Goal: Task Accomplishment & Management: Complete application form

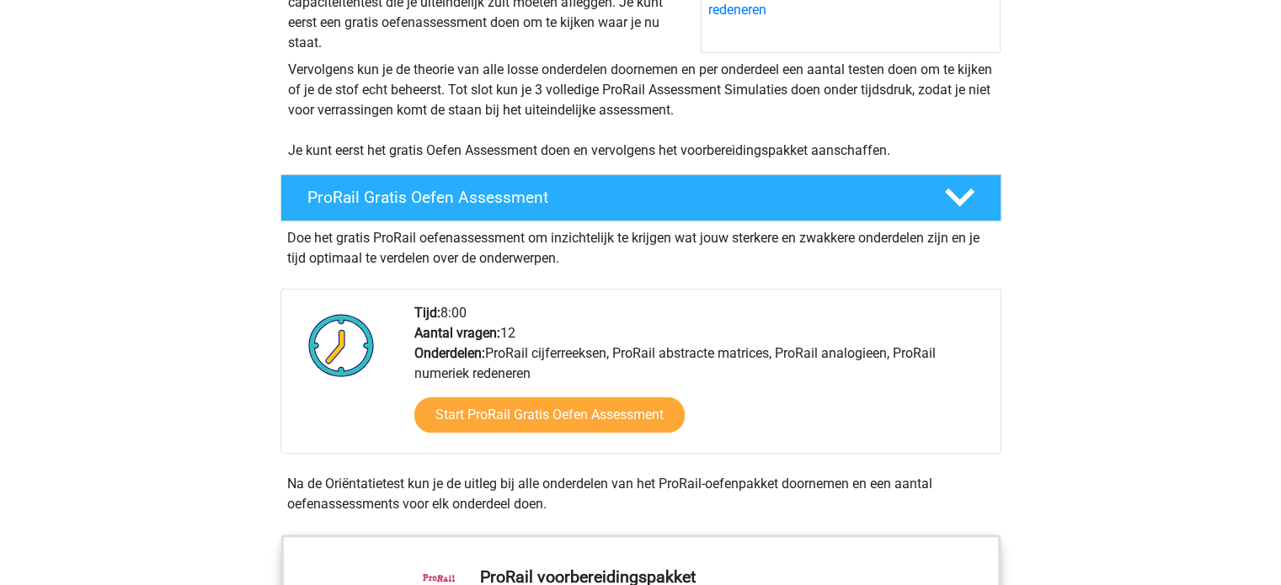
scroll to position [285, 0]
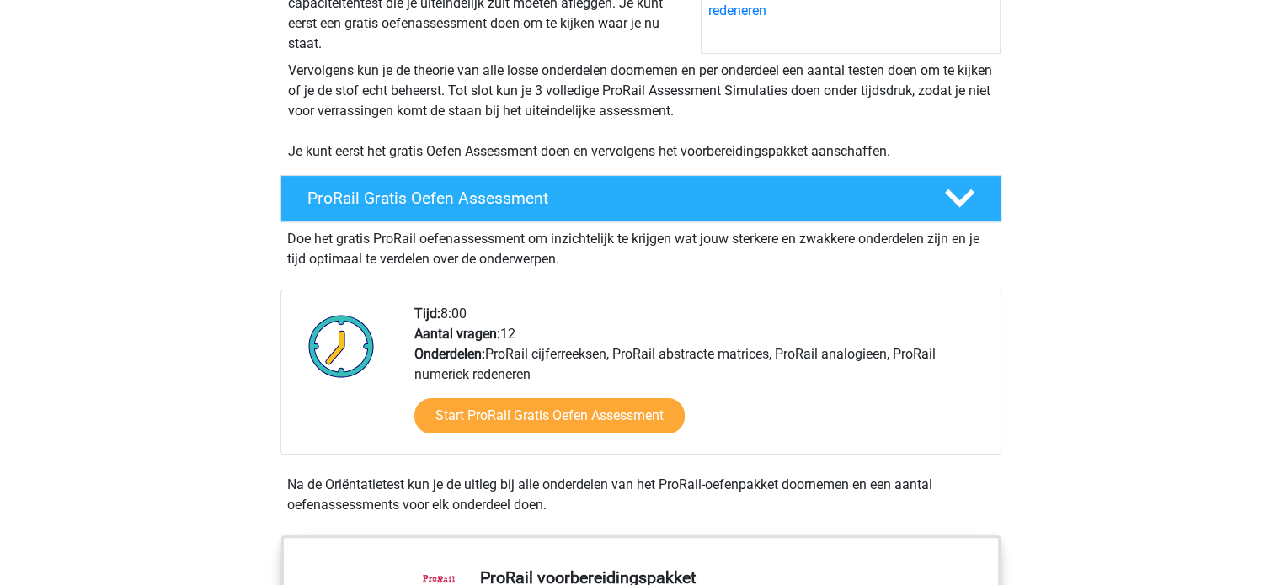
click at [967, 193] on polygon at bounding box center [959, 198] width 29 height 19
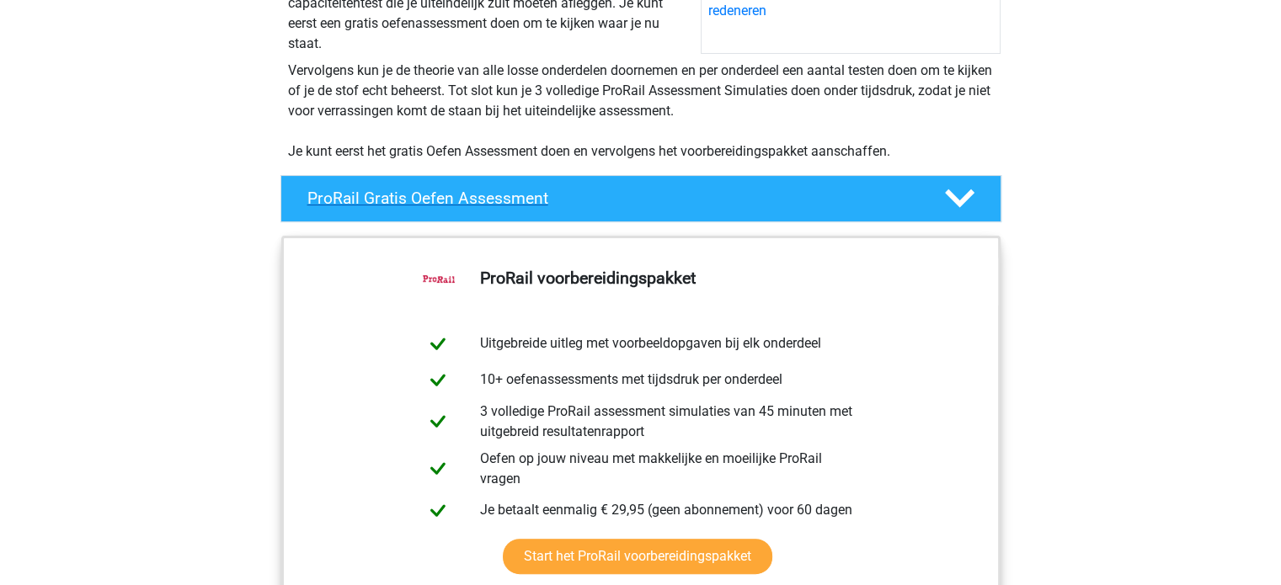
click at [967, 194] on polygon at bounding box center [959, 198] width 29 height 19
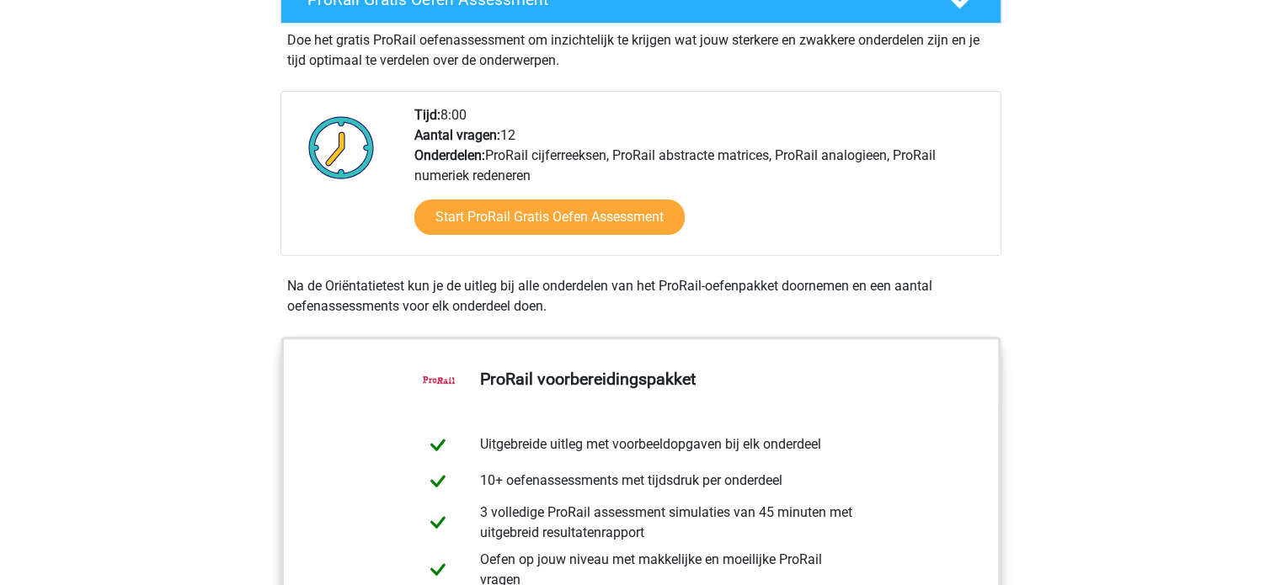
scroll to position [459, 0]
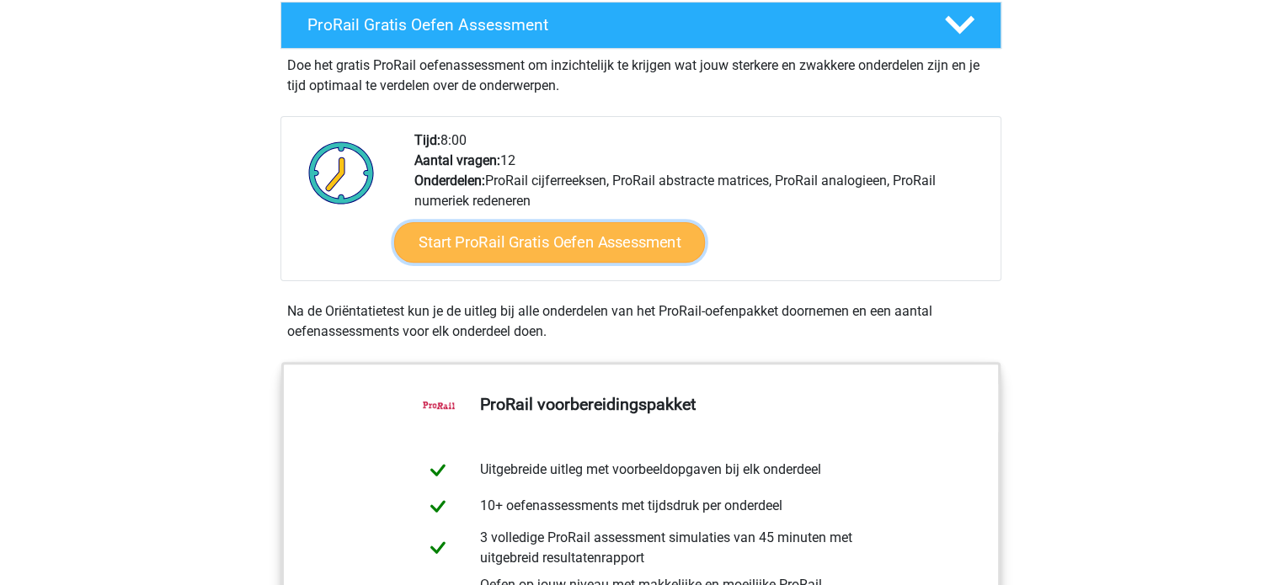
click at [653, 250] on link "Start ProRail Gratis Oefen Assessment" at bounding box center [548, 242] width 311 height 40
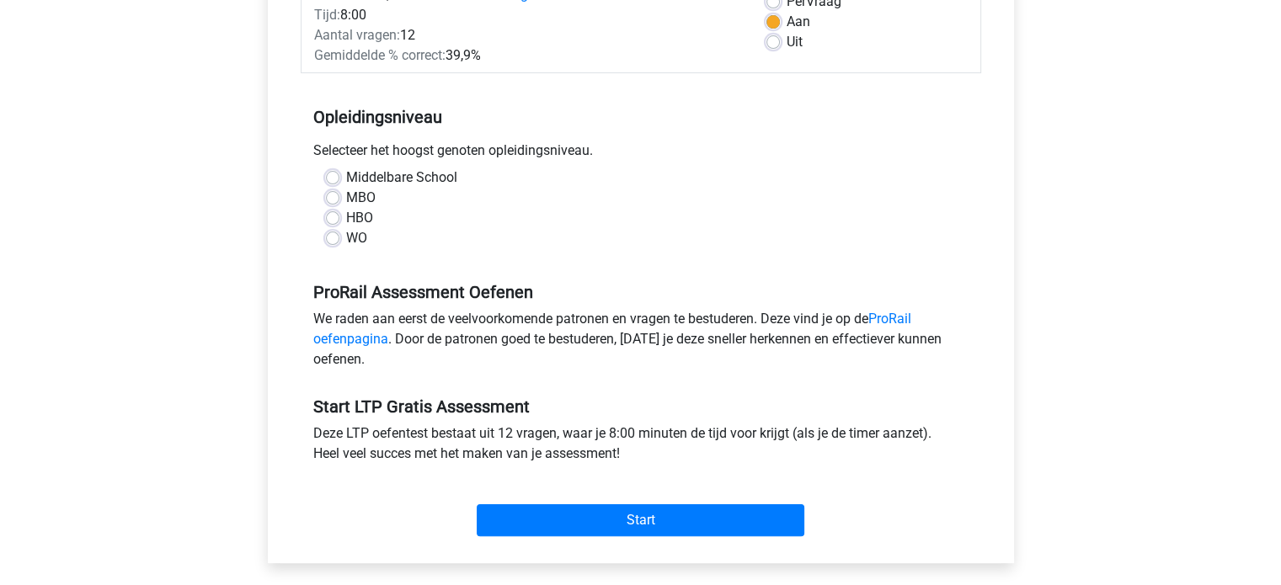
scroll to position [269, 0]
click at [333, 224] on div "HBO" at bounding box center [641, 217] width 630 height 20
click at [346, 213] on label "HBO" at bounding box center [359, 217] width 27 height 20
click at [336, 213] on input "HBO" at bounding box center [332, 215] width 13 height 17
radio input "true"
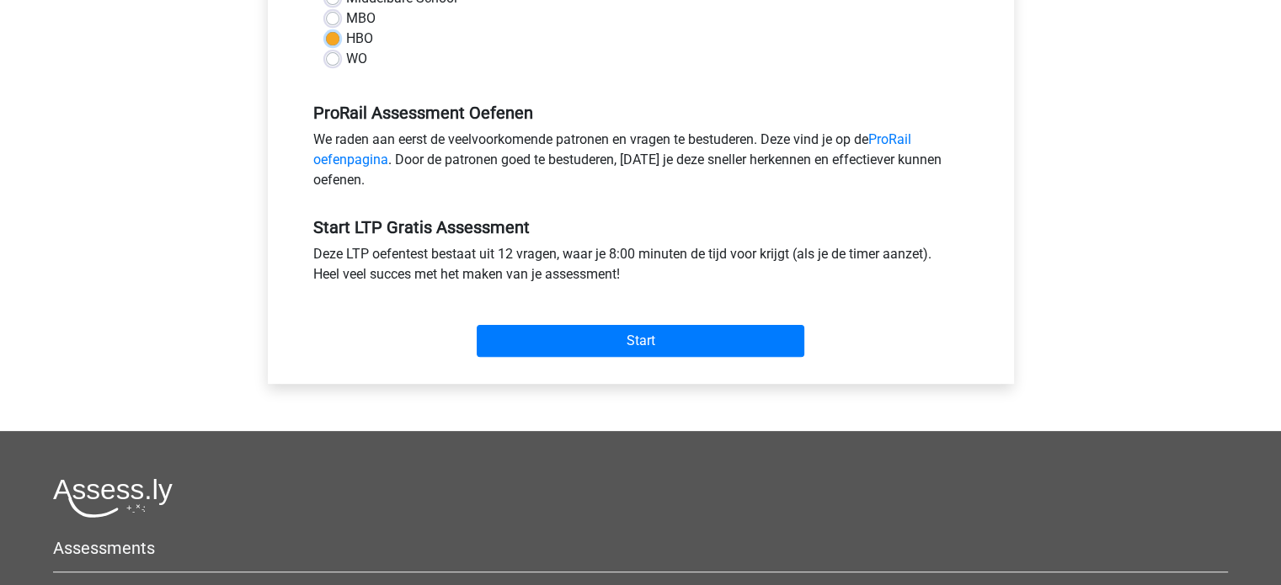
scroll to position [475, 0]
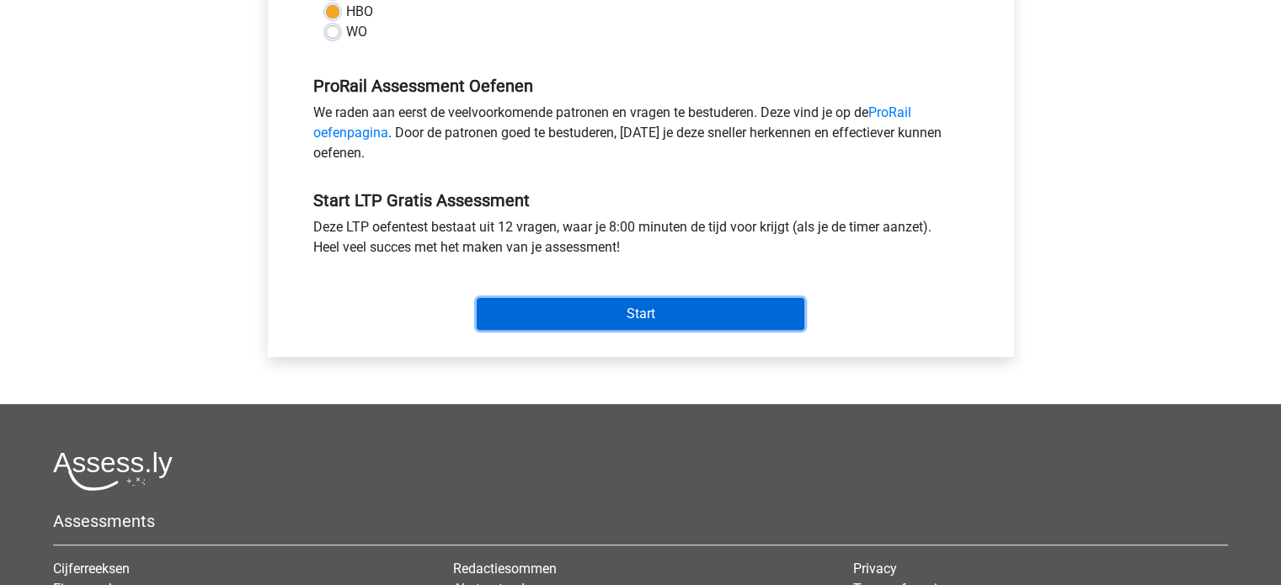
click at [604, 307] on input "Start" at bounding box center [641, 314] width 328 height 32
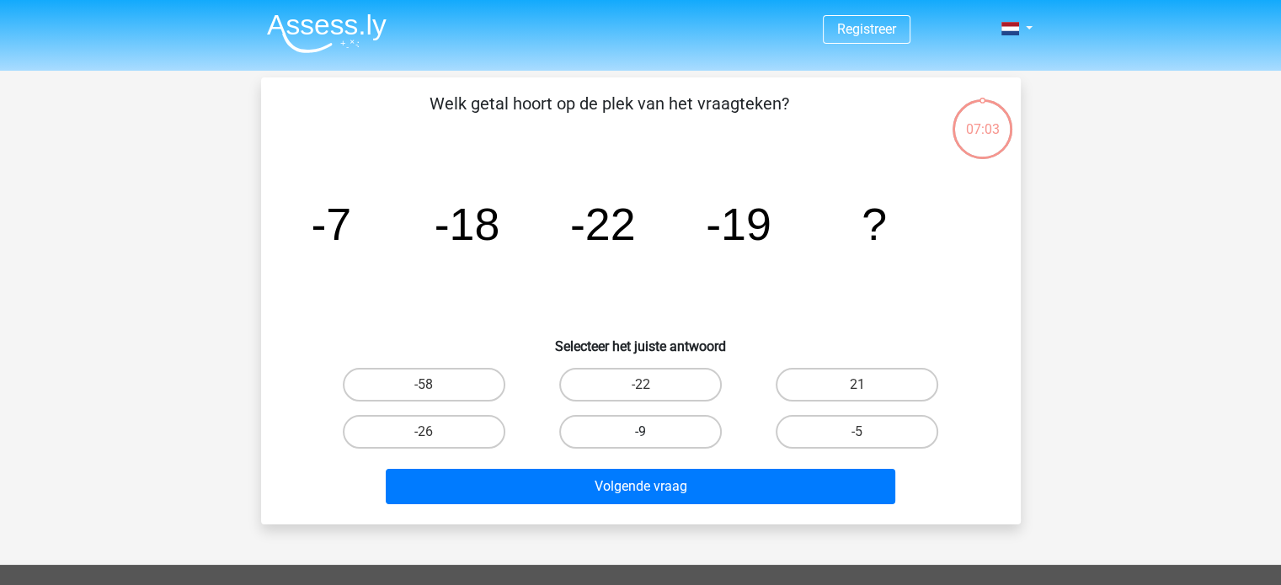
click at [645, 429] on label "-9" at bounding box center [640, 432] width 163 height 34
click at [645, 432] on input "-9" at bounding box center [645, 437] width 11 height 11
radio input "true"
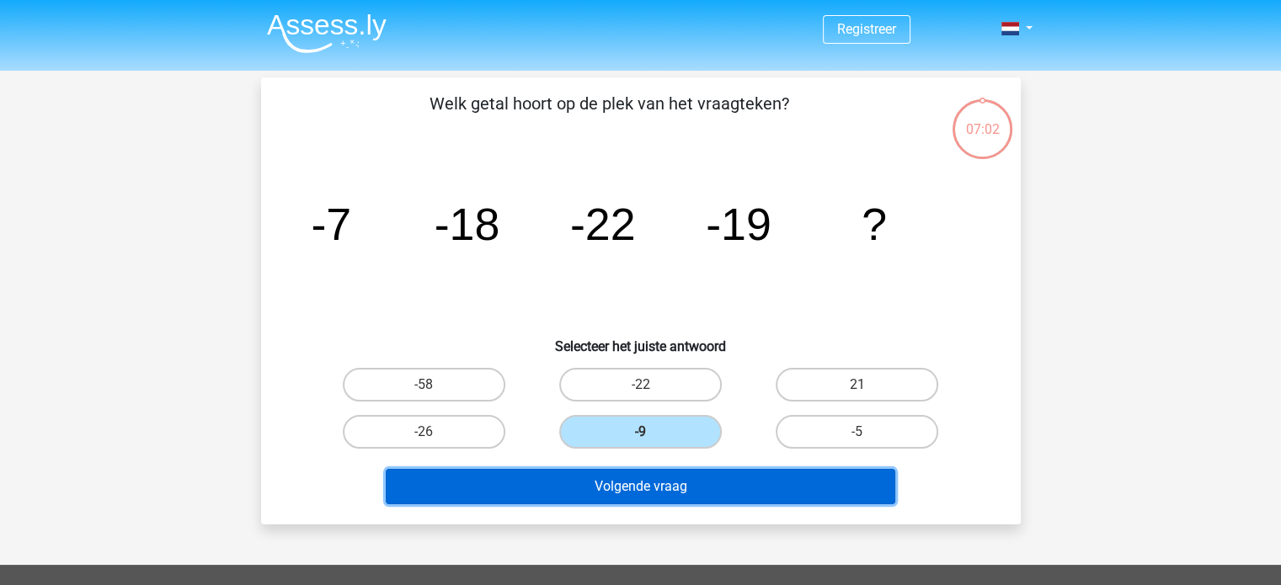
click at [640, 483] on button "Volgende vraag" at bounding box center [640, 486] width 509 height 35
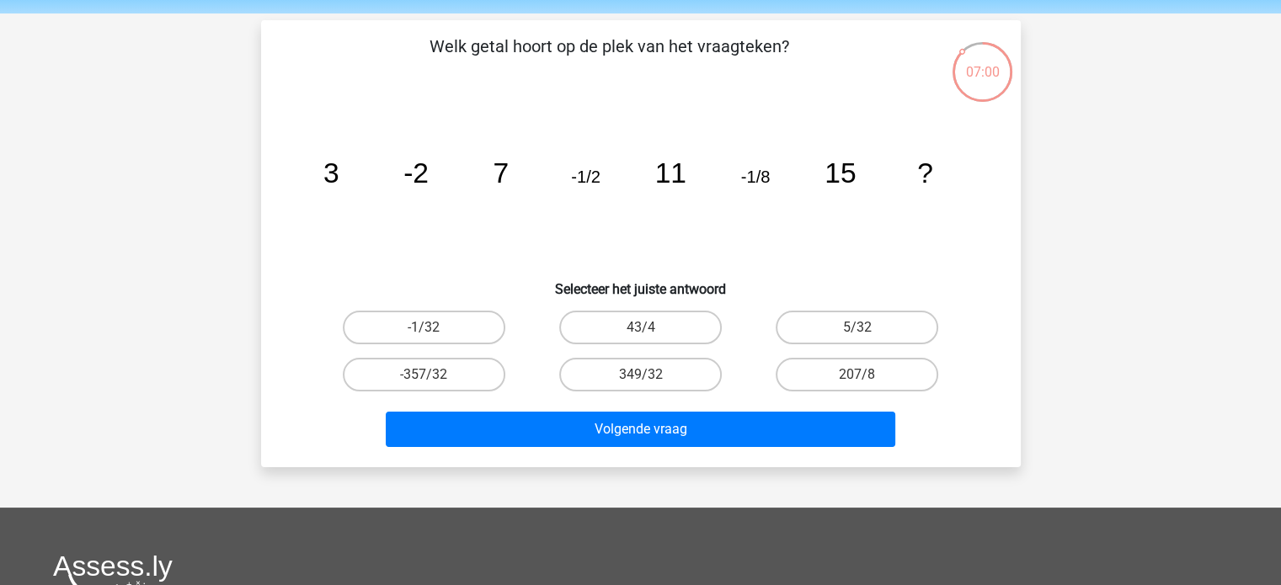
scroll to position [36, 0]
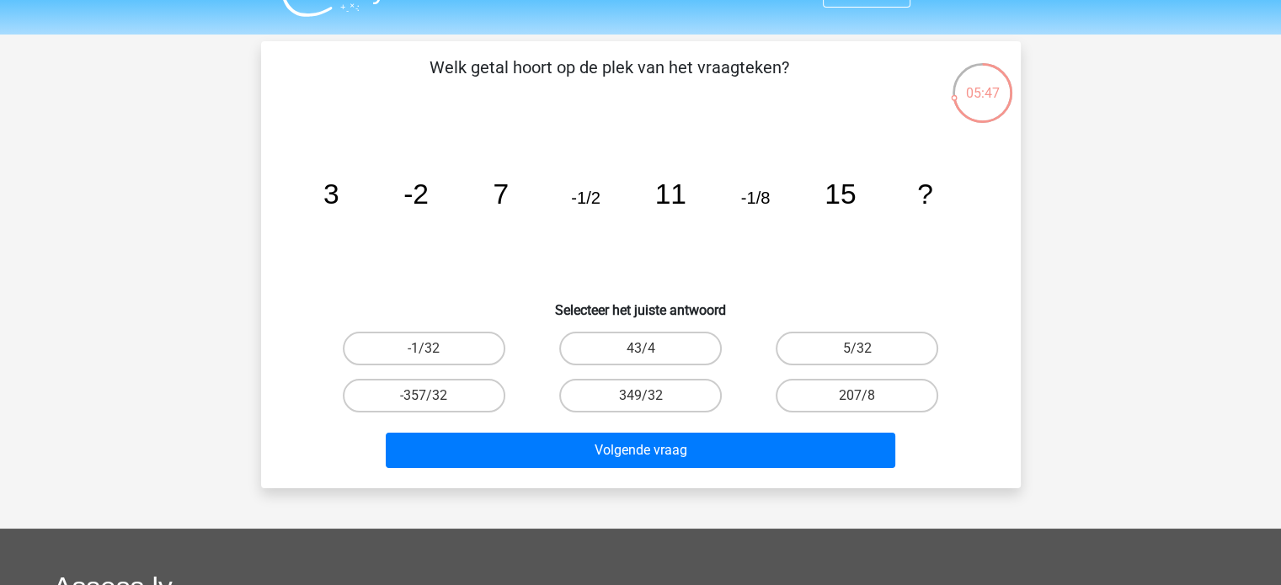
click at [338, 196] on icon "image/svg+xml 3 -2 7 -1/2 11 -1/8 15 ?" at bounding box center [640, 204] width 679 height 170
click at [458, 341] on label "-1/32" at bounding box center [424, 349] width 163 height 34
click at [434, 349] on input "-1/32" at bounding box center [429, 354] width 11 height 11
radio input "true"
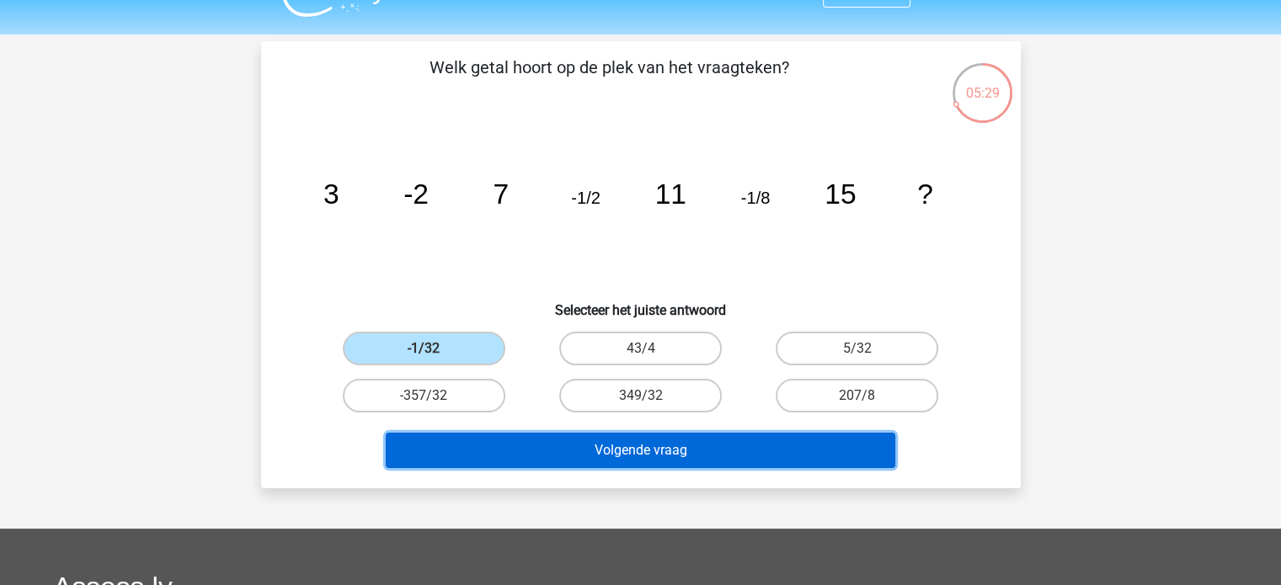
click at [549, 446] on button "Volgende vraag" at bounding box center [640, 450] width 509 height 35
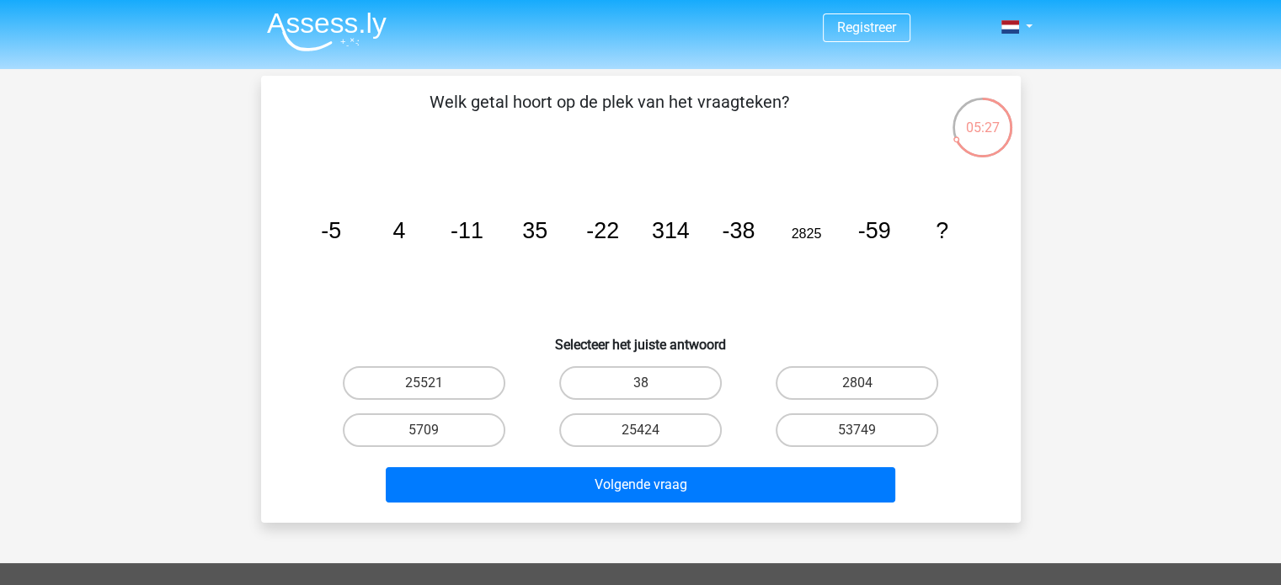
scroll to position [3, 0]
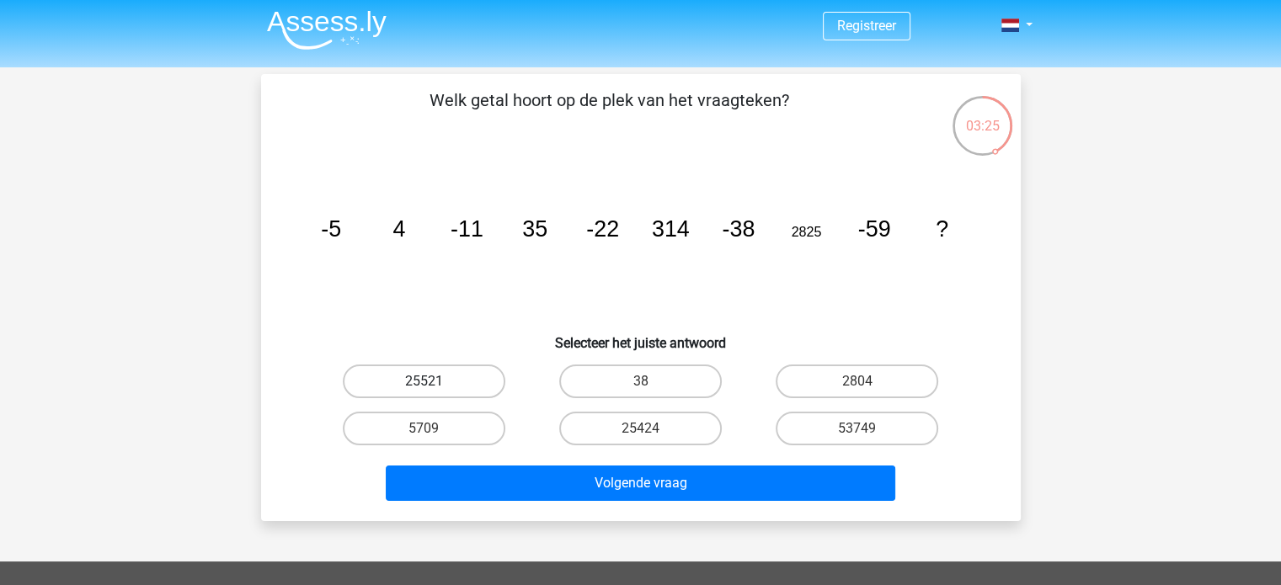
click at [454, 380] on label "25521" at bounding box center [424, 382] width 163 height 34
click at [434, 381] on input "25521" at bounding box center [429, 386] width 11 height 11
radio input "true"
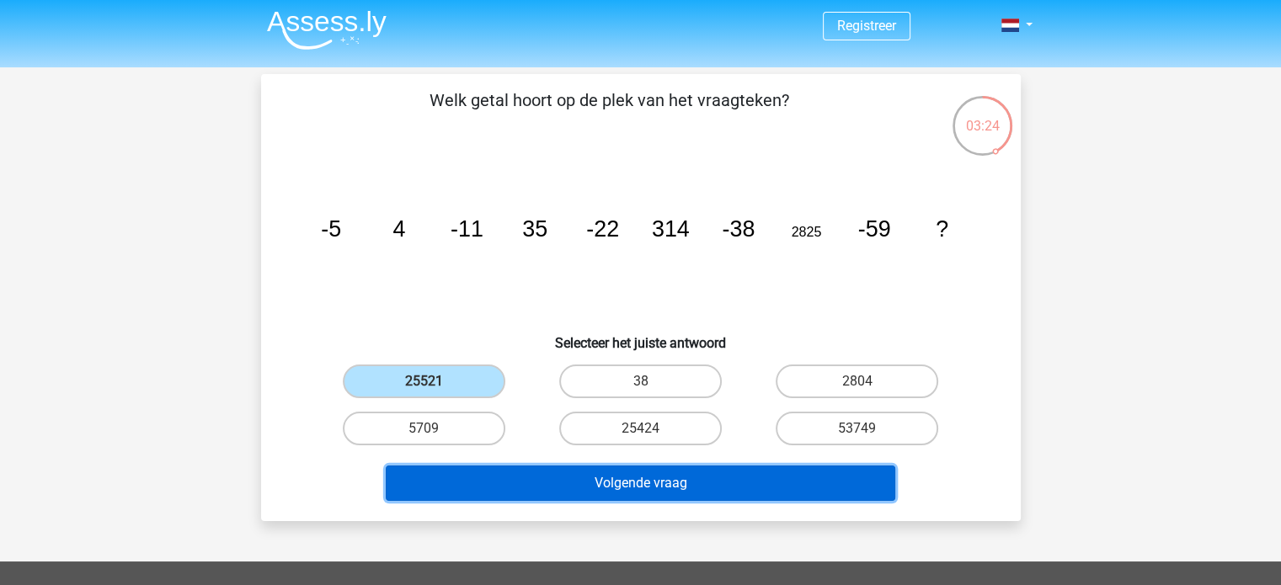
click at [626, 472] on button "Volgende vraag" at bounding box center [640, 483] width 509 height 35
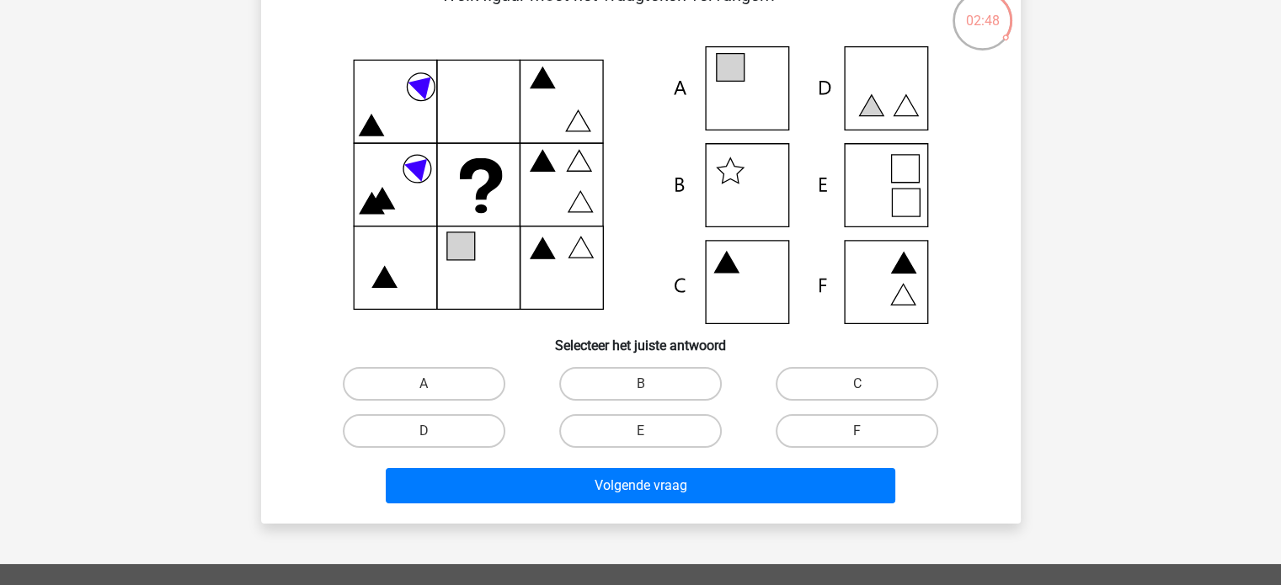
scroll to position [108, 0]
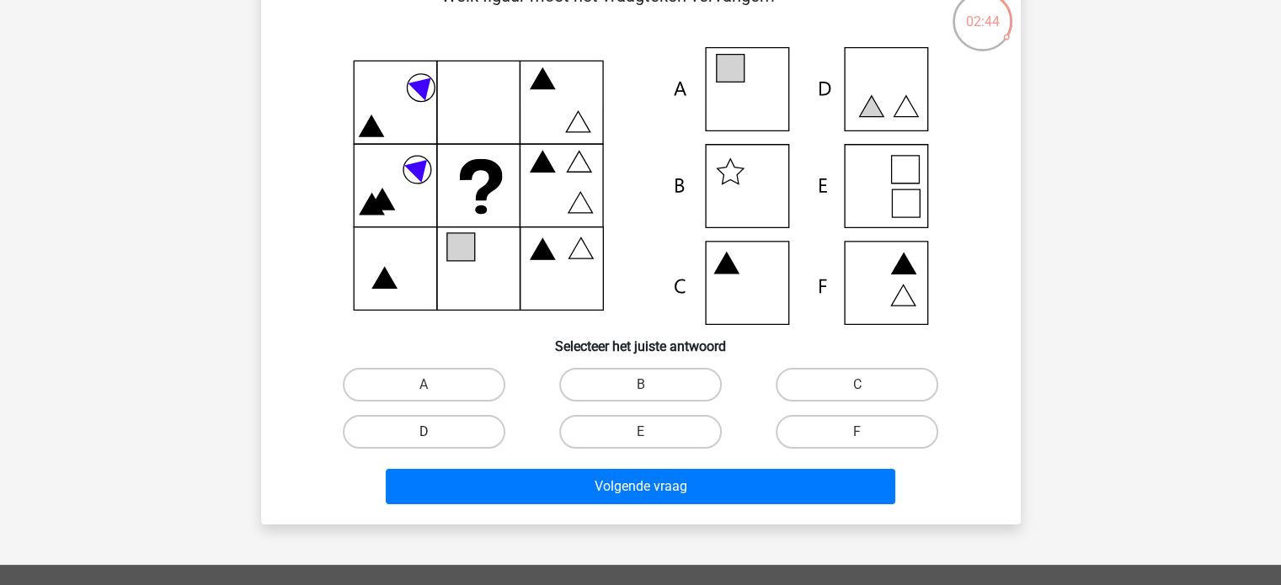
click at [492, 429] on label "D" at bounding box center [424, 432] width 163 height 34
click at [434, 432] on input "D" at bounding box center [429, 437] width 11 height 11
radio input "true"
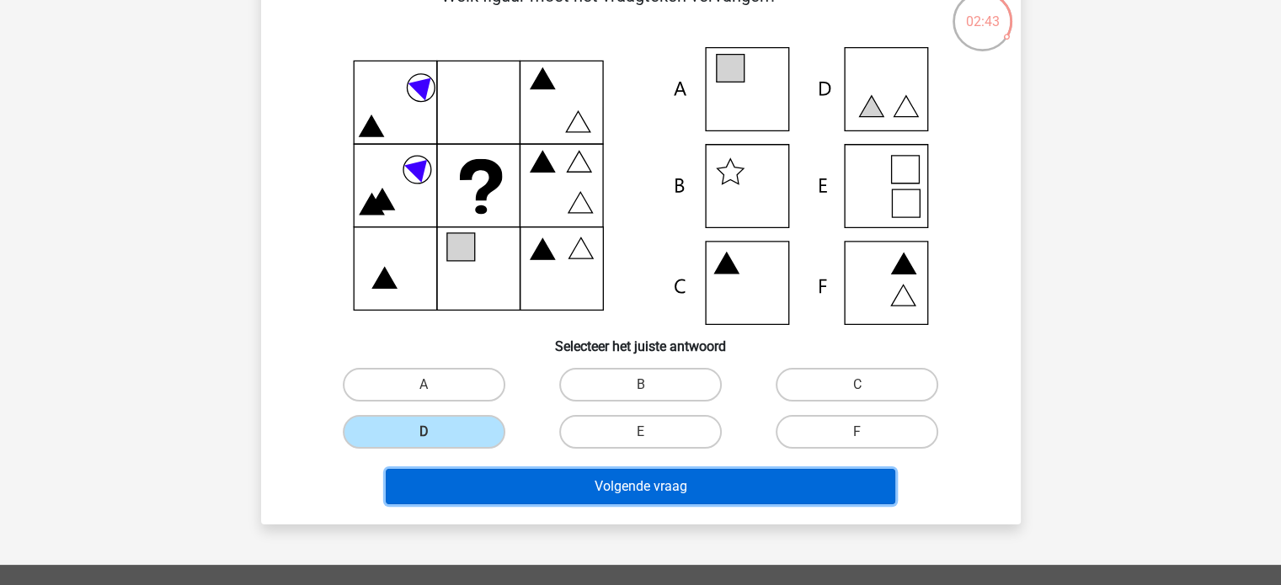
click at [522, 486] on button "Volgende vraag" at bounding box center [640, 486] width 509 height 35
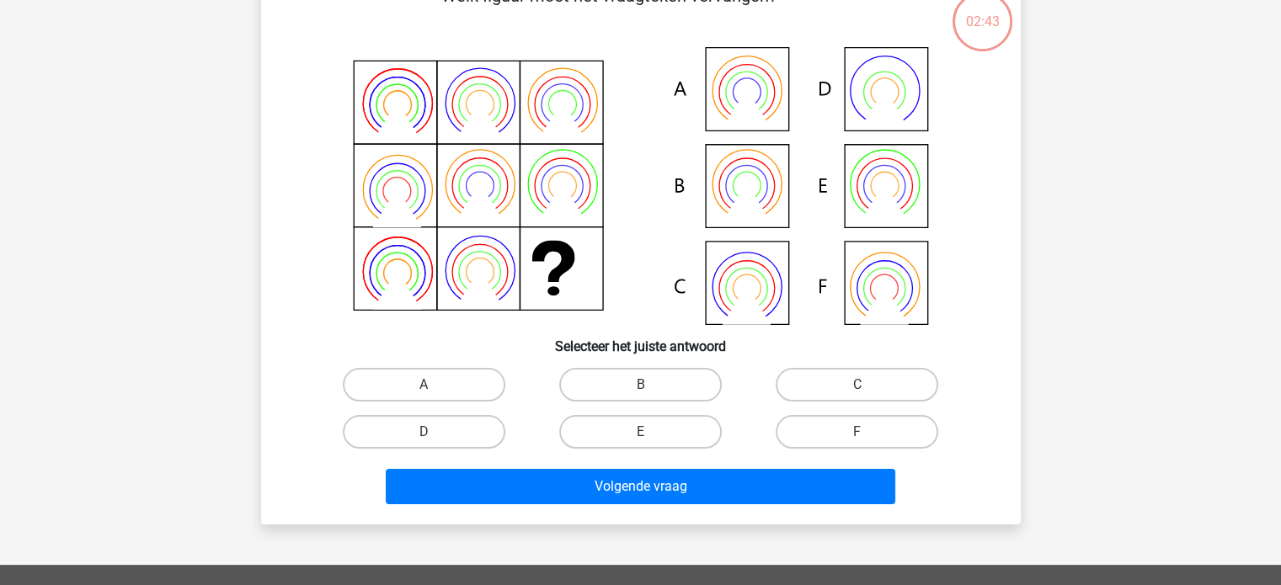
scroll to position [77, 0]
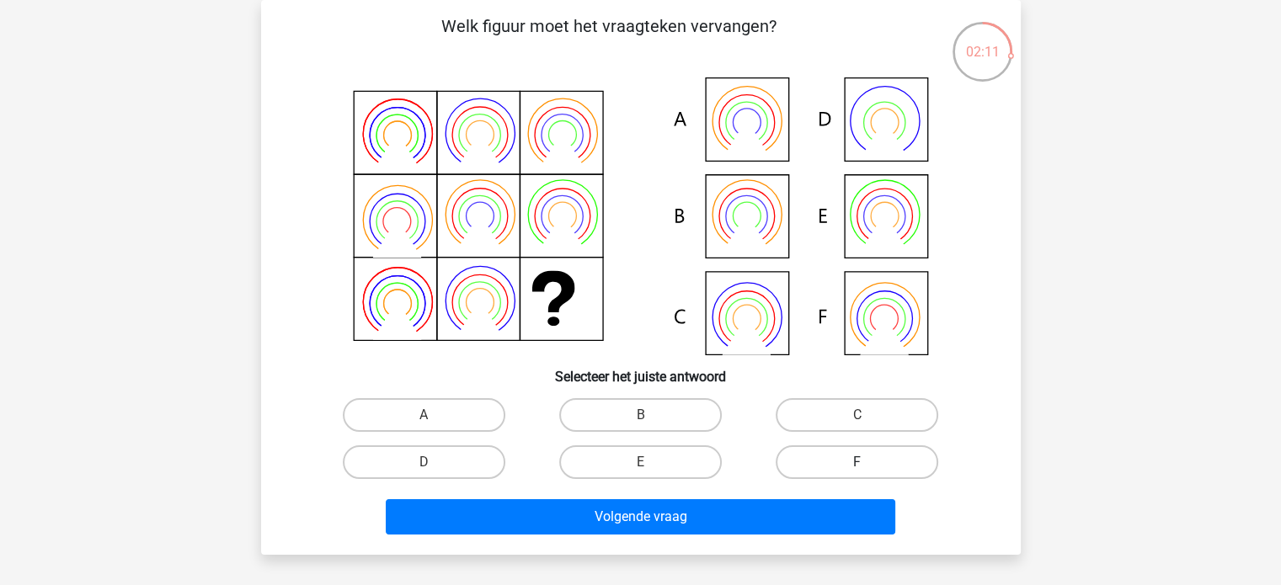
click at [839, 460] on label "F" at bounding box center [856, 462] width 163 height 34
click at [857, 462] on input "F" at bounding box center [862, 467] width 11 height 11
radio input "true"
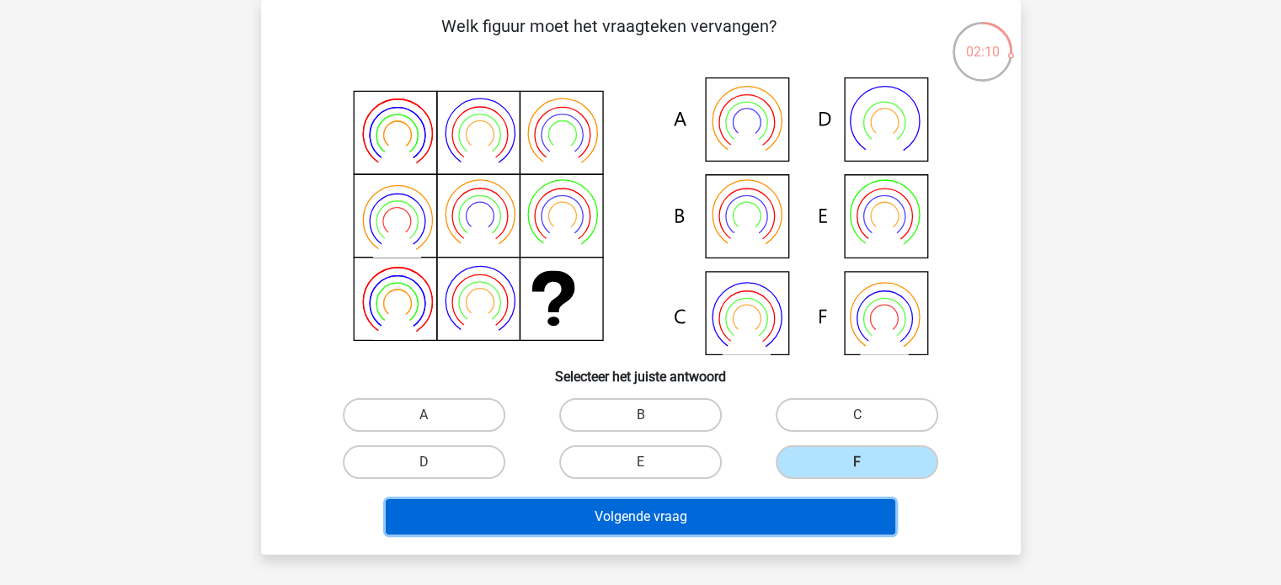
click at [817, 508] on button "Volgende vraag" at bounding box center [640, 516] width 509 height 35
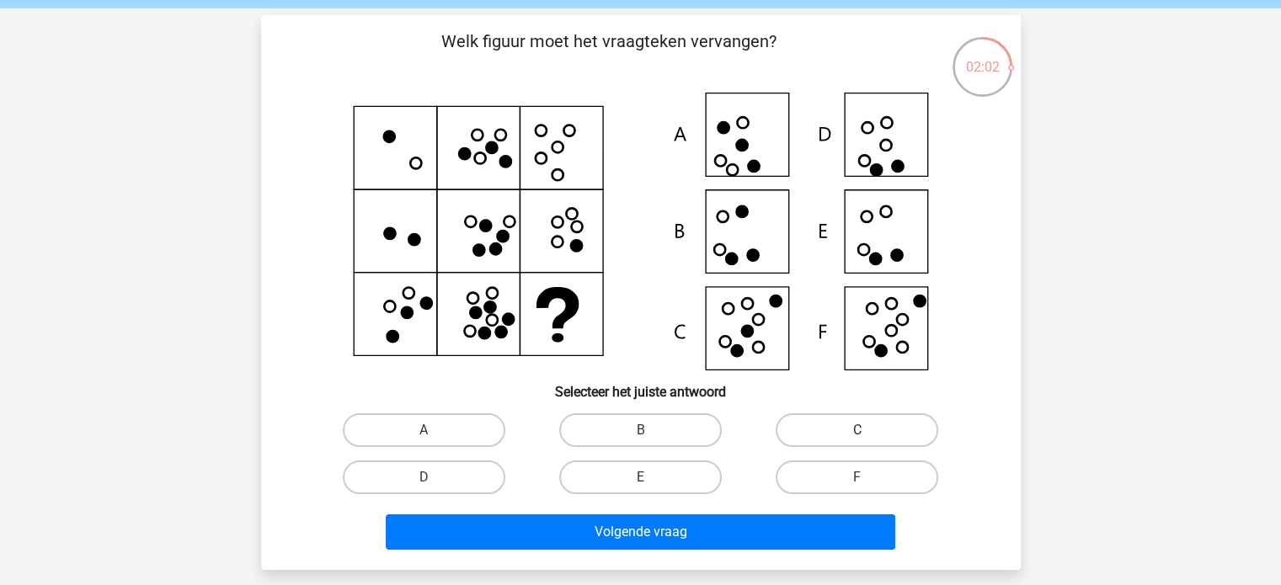
scroll to position [42, 0]
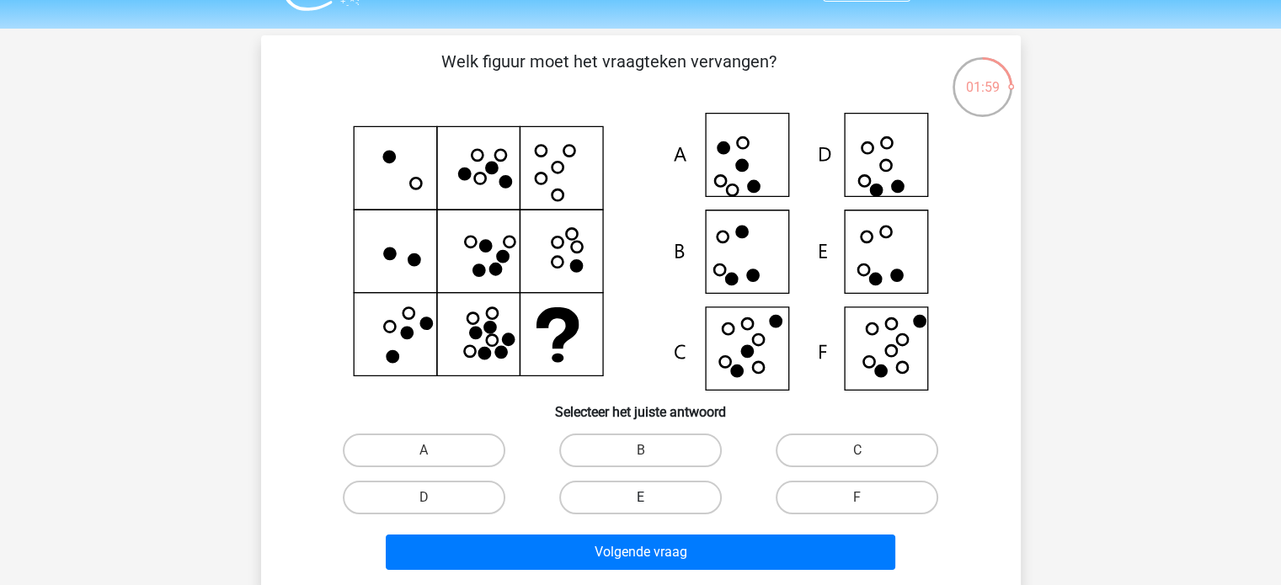
click at [674, 491] on label "E" at bounding box center [640, 498] width 163 height 34
click at [651, 498] on input "E" at bounding box center [645, 503] width 11 height 11
radio input "true"
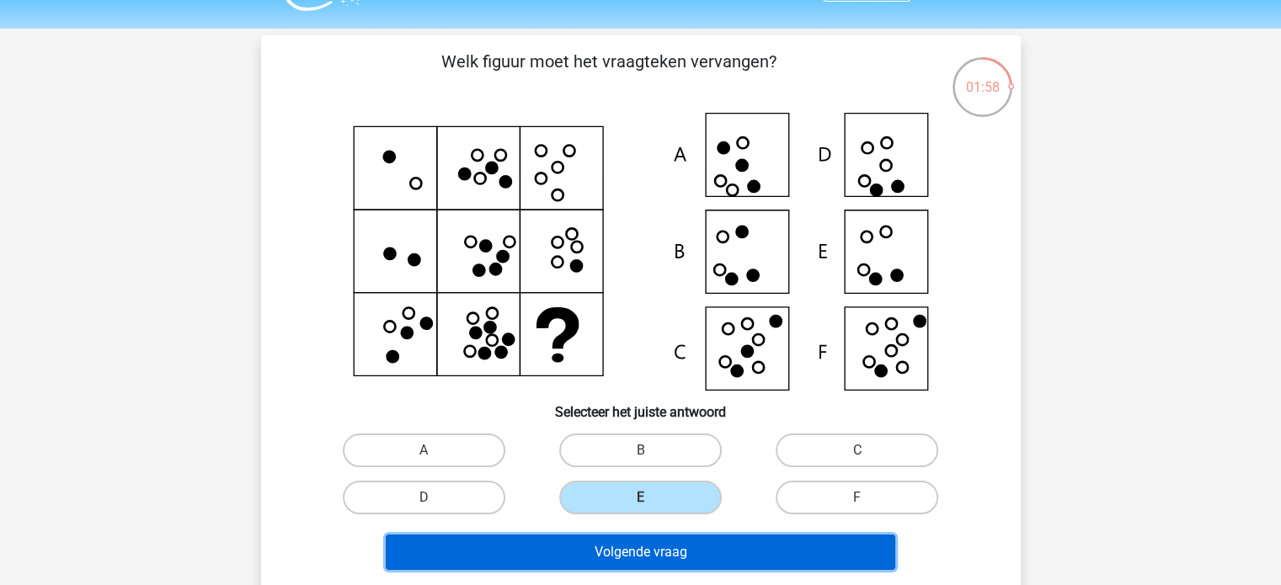
click at [721, 541] on button "Volgende vraag" at bounding box center [640, 552] width 509 height 35
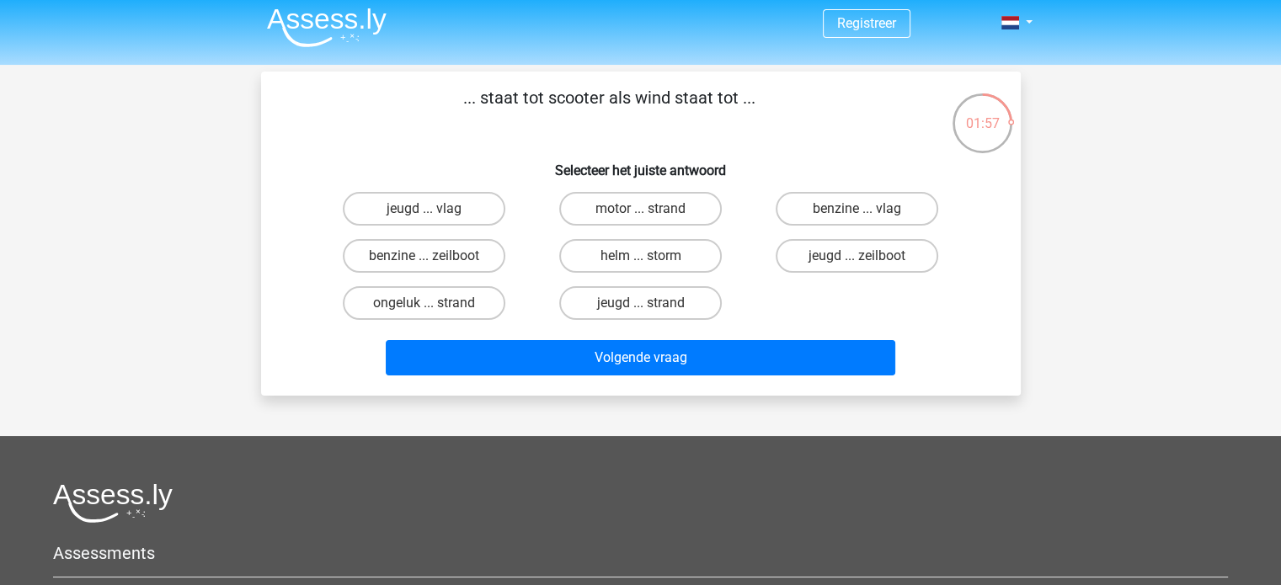
scroll to position [0, 0]
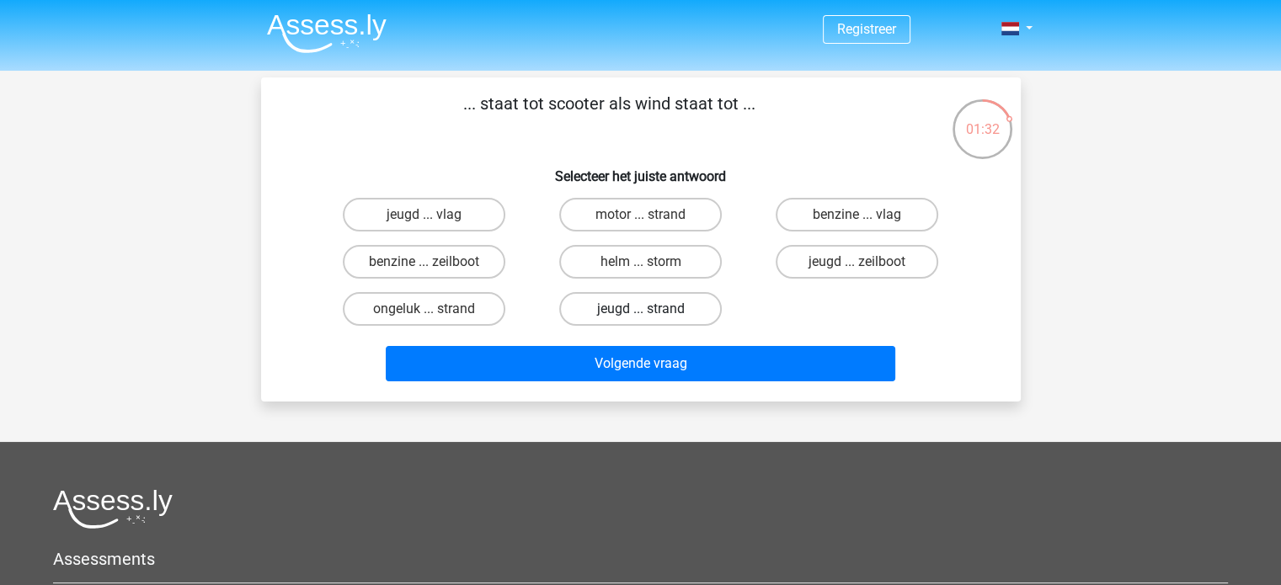
click at [694, 307] on label "jeugd ... strand" at bounding box center [640, 309] width 163 height 34
click at [651, 309] on input "jeugd ... strand" at bounding box center [645, 314] width 11 height 11
radio input "true"
click at [681, 269] on label "helm ... storm" at bounding box center [640, 262] width 163 height 34
click at [651, 269] on input "helm ... storm" at bounding box center [645, 267] width 11 height 11
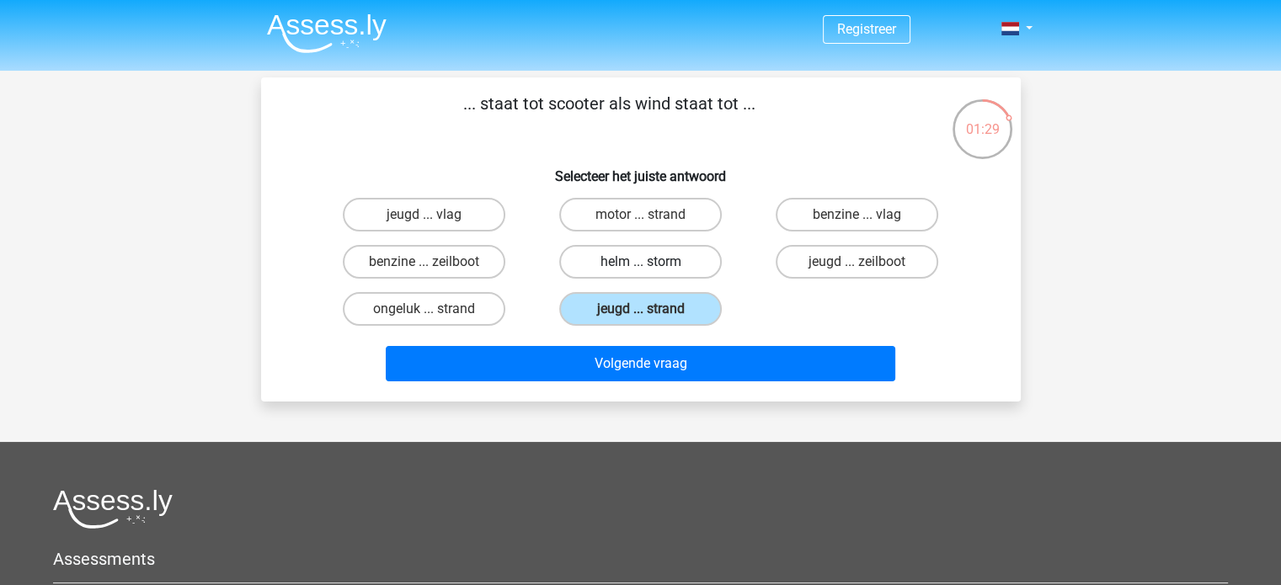
radio input "true"
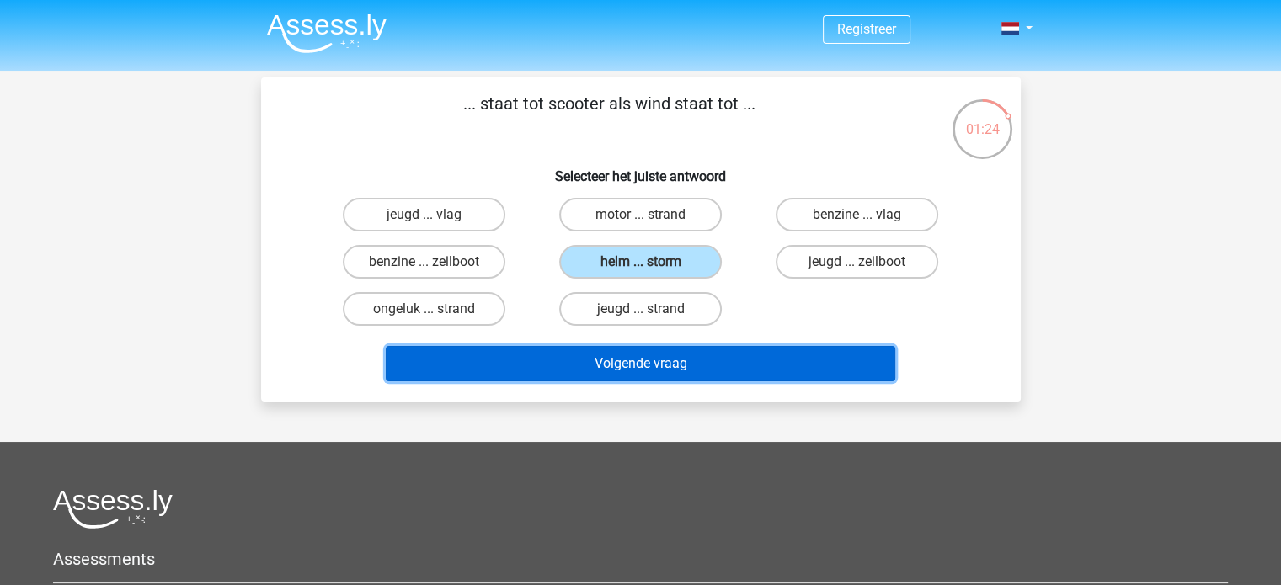
click at [677, 358] on button "Volgende vraag" at bounding box center [640, 363] width 509 height 35
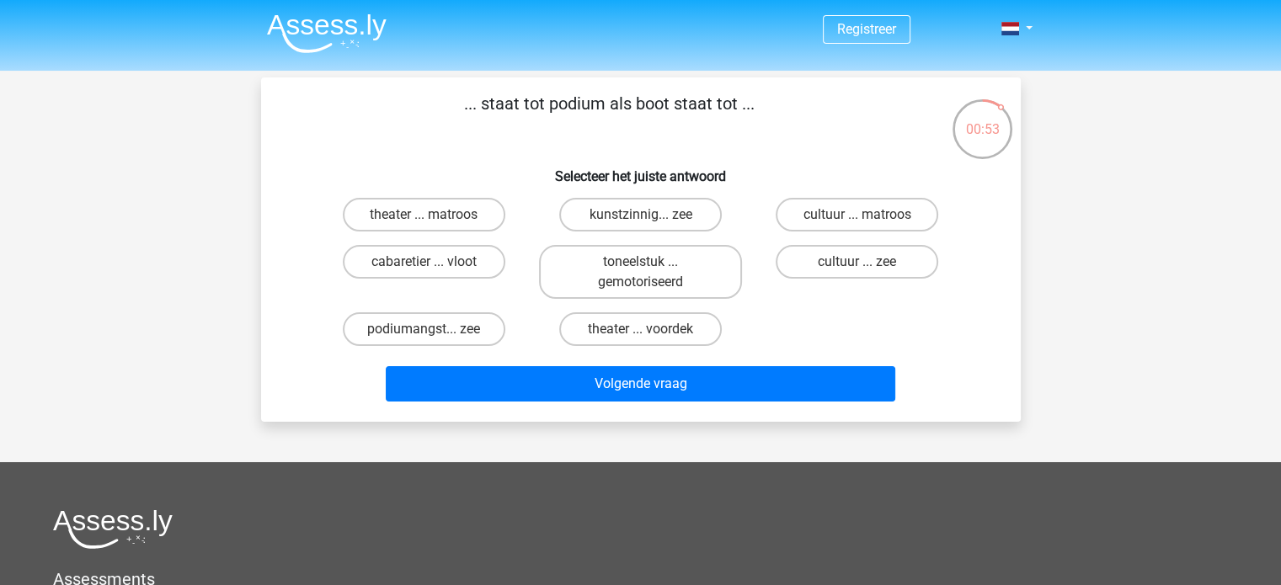
click at [640, 333] on input "theater ... voordek" at bounding box center [645, 334] width 11 height 11
radio input "true"
click at [829, 211] on label "cultuur ... matroos" at bounding box center [856, 215] width 163 height 34
click at [857, 215] on input "cultuur ... matroos" at bounding box center [862, 220] width 11 height 11
radio input "true"
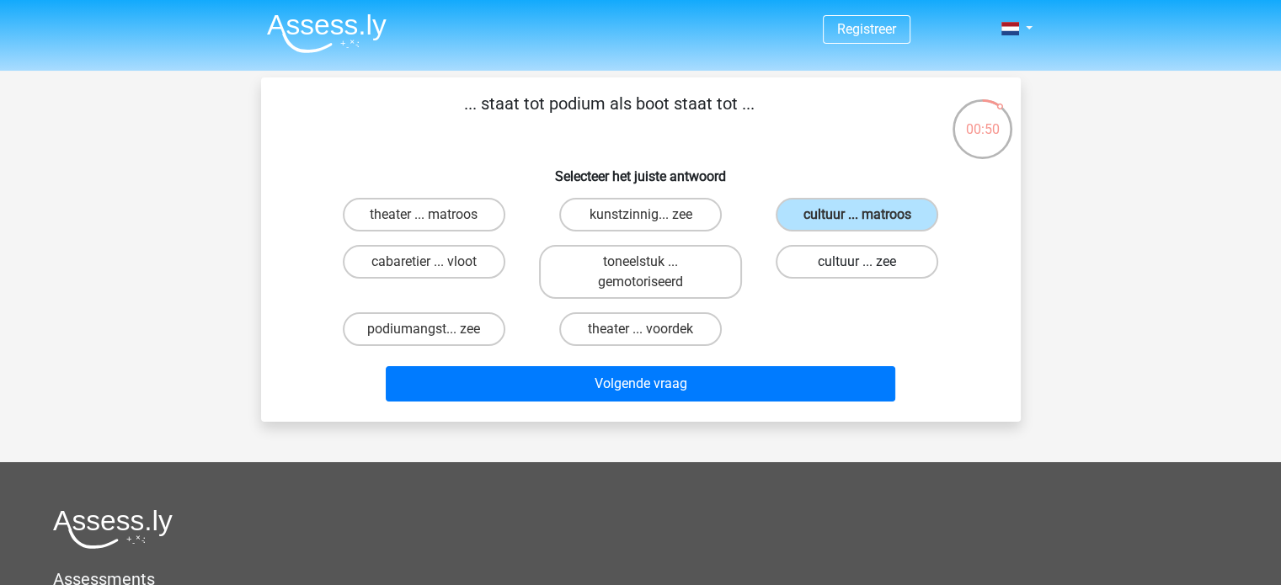
click at [836, 269] on label "cultuur ... zee" at bounding box center [856, 262] width 163 height 34
click at [857, 269] on input "cultuur ... zee" at bounding box center [862, 267] width 11 height 11
radio input "true"
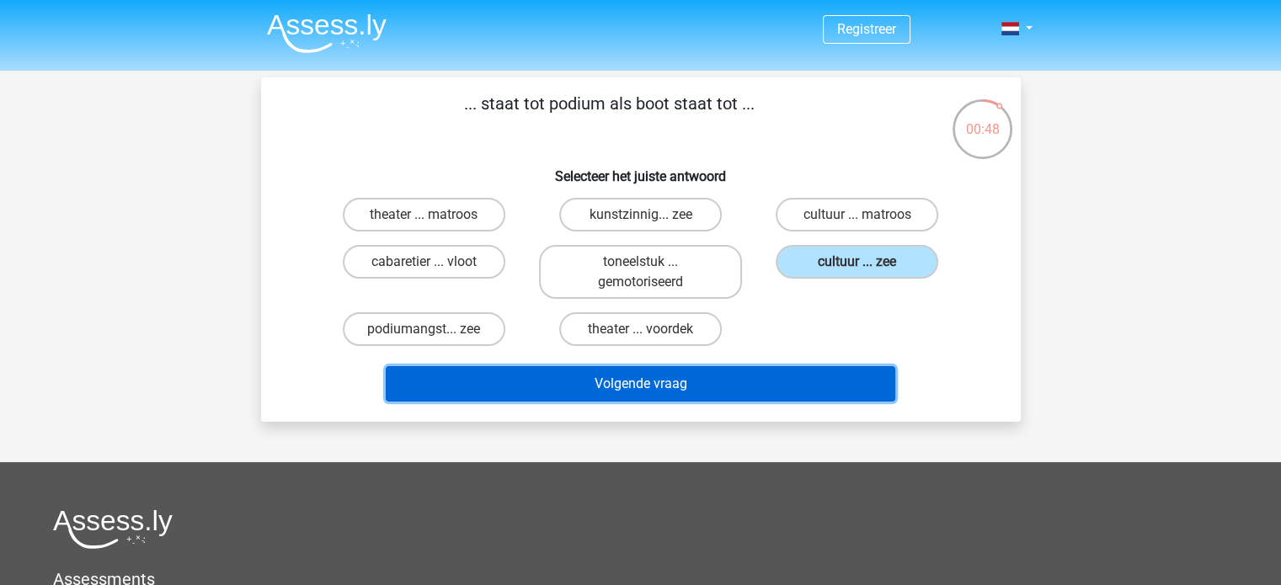
click at [770, 386] on button "Volgende vraag" at bounding box center [640, 383] width 509 height 35
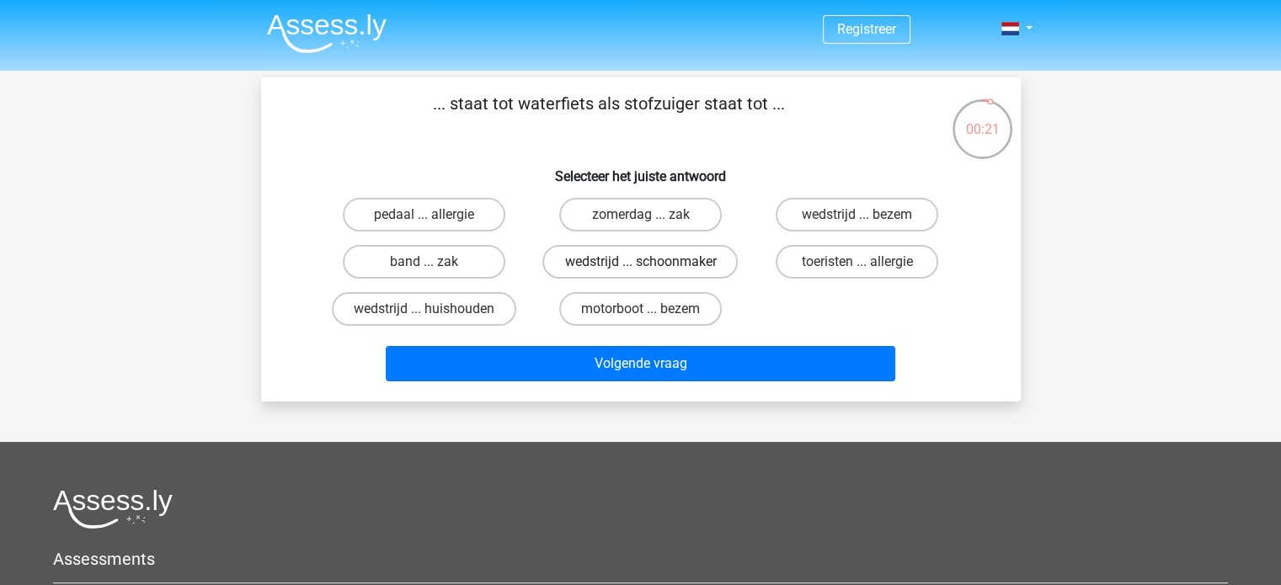
click at [623, 252] on label "wedstrijd ... schoonmaker" at bounding box center [639, 262] width 195 height 34
click at [640, 262] on input "wedstrijd ... schoonmaker" at bounding box center [645, 267] width 11 height 11
radio input "true"
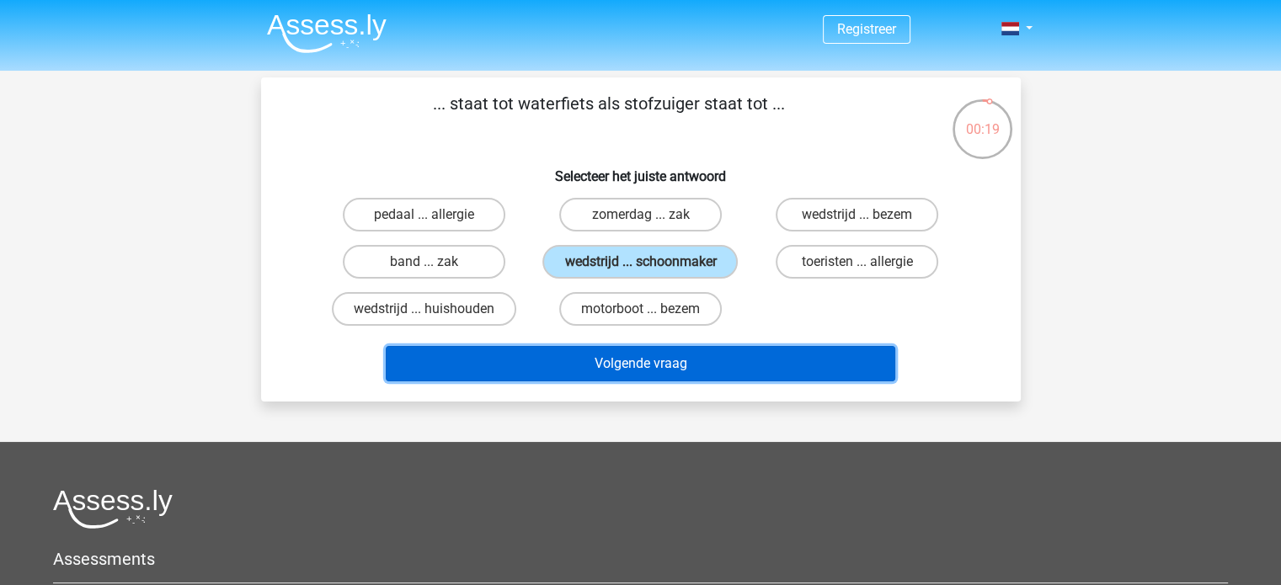
click at [629, 356] on button "Volgende vraag" at bounding box center [640, 363] width 509 height 35
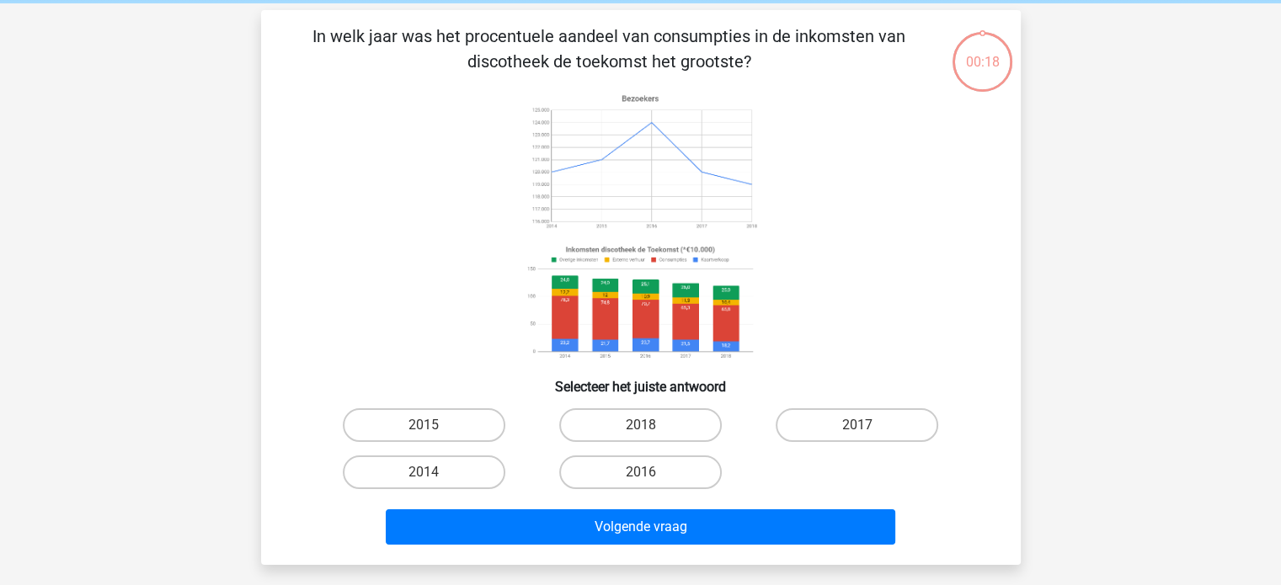
scroll to position [77, 0]
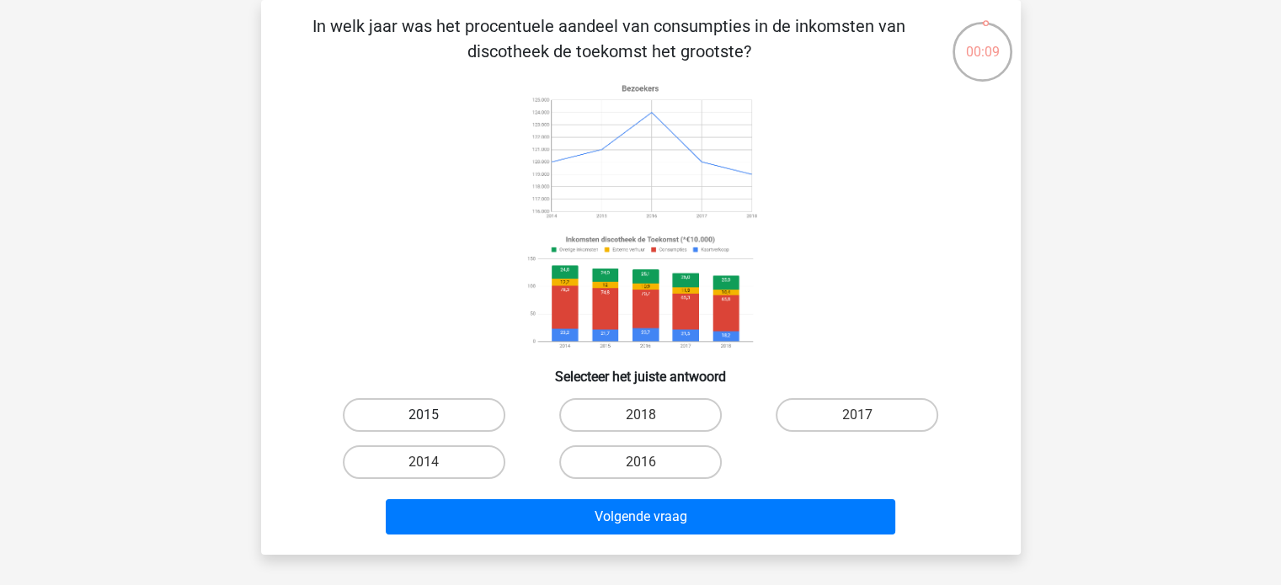
click at [472, 411] on label "2015" at bounding box center [424, 415] width 163 height 34
click at [434, 415] on input "2015" at bounding box center [429, 420] width 11 height 11
radio input "true"
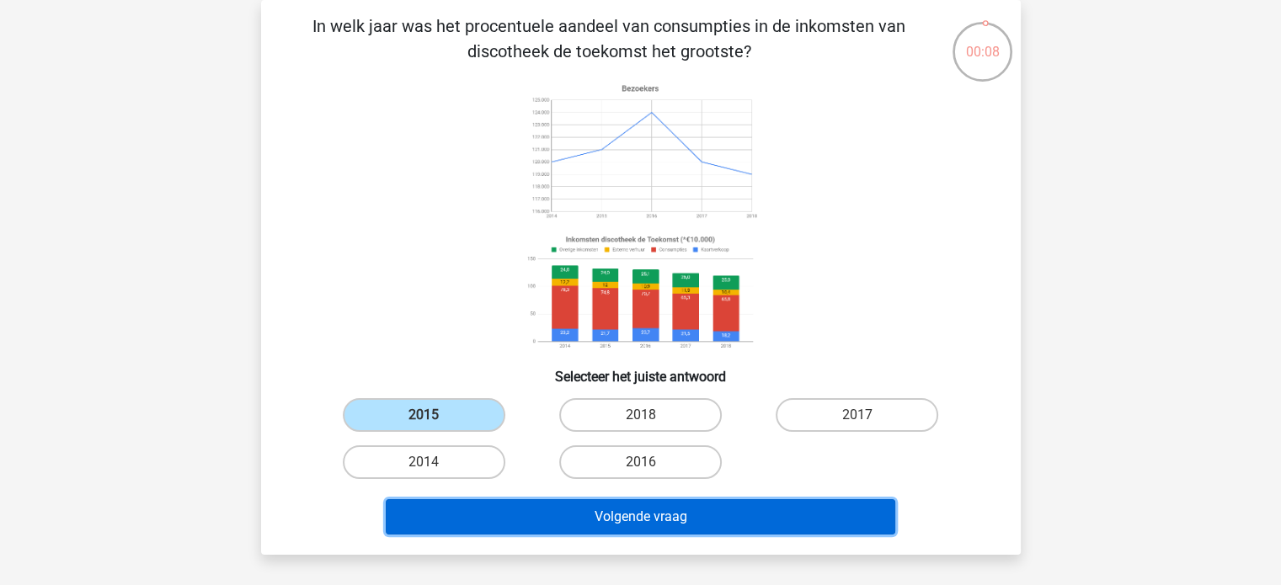
click at [572, 506] on button "Volgende vraag" at bounding box center [640, 516] width 509 height 35
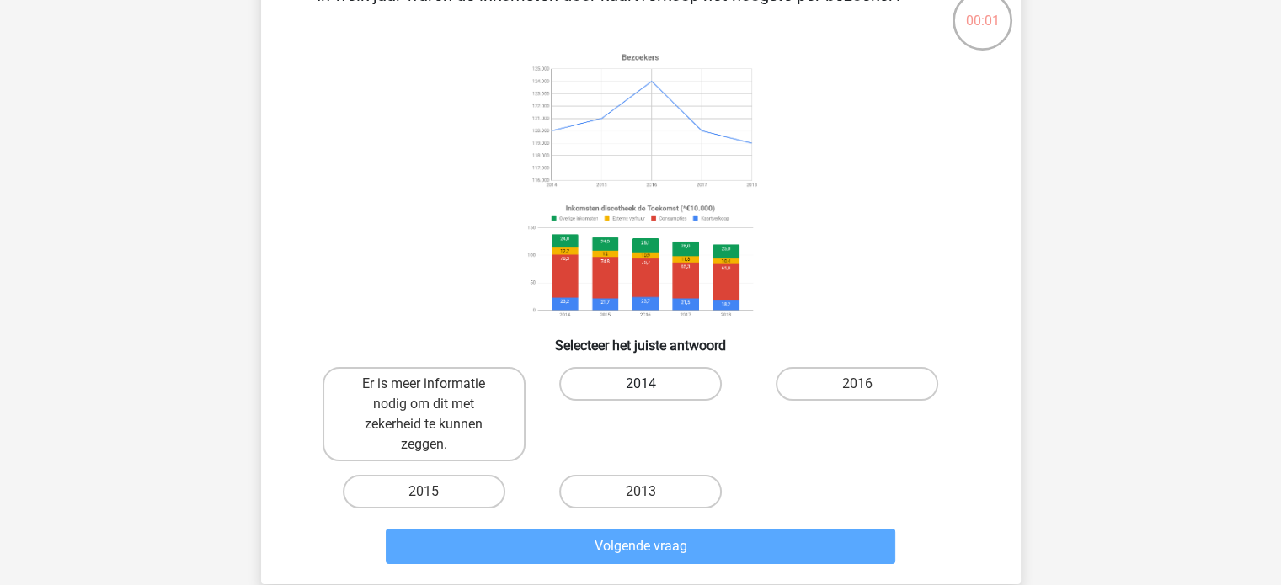
scroll to position [117, 0]
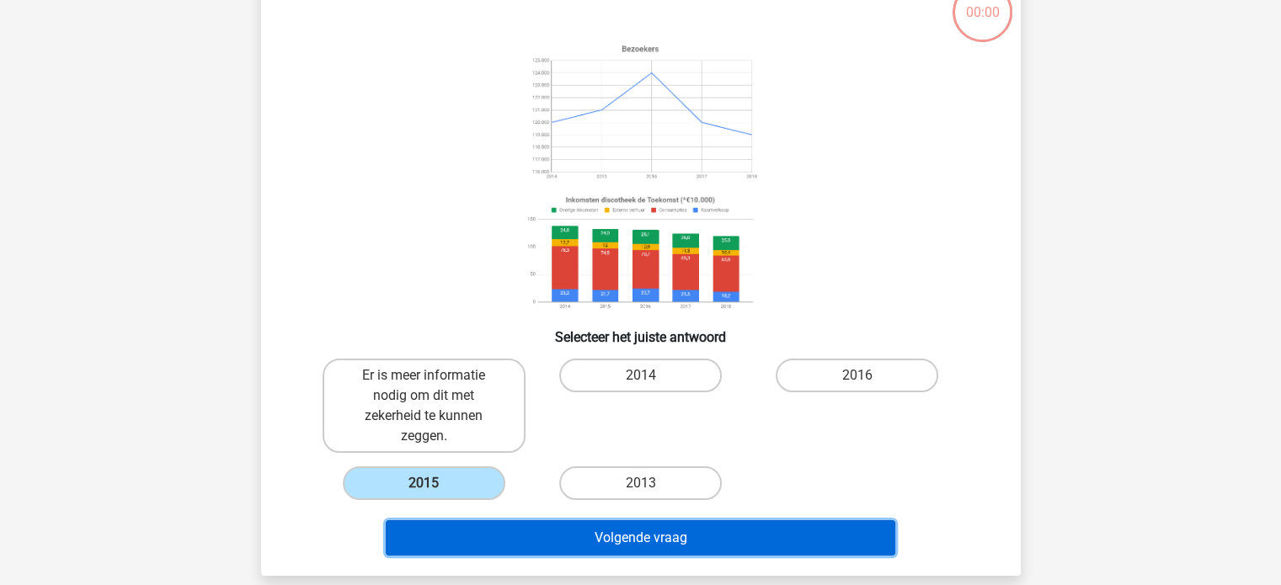
click at [542, 525] on button "Volgende vraag" at bounding box center [640, 537] width 509 height 35
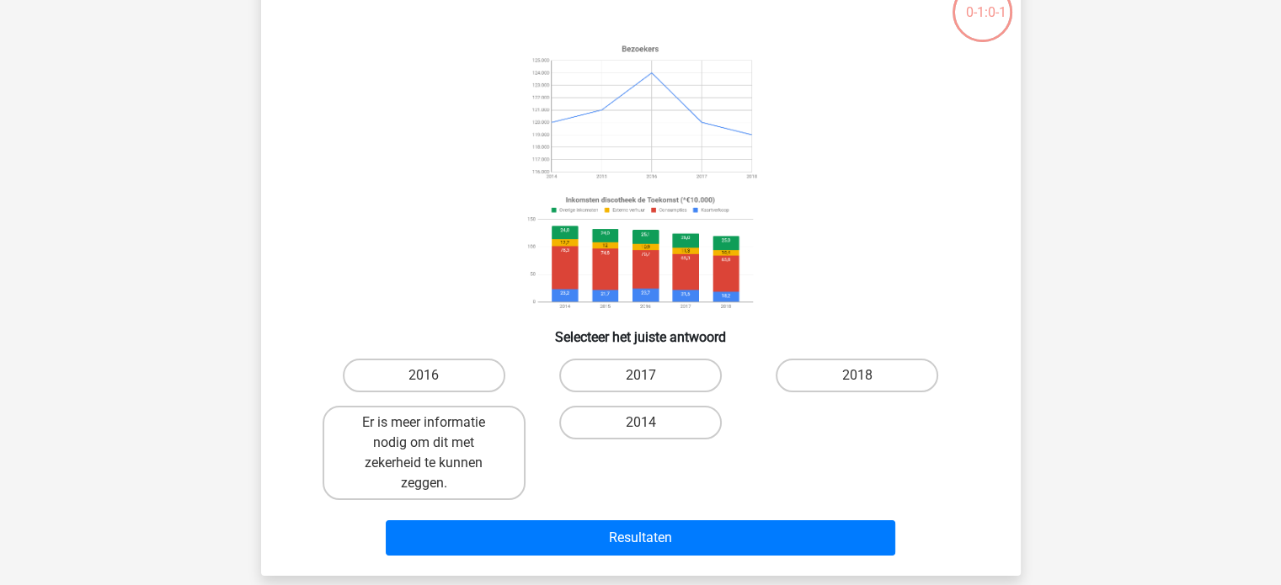
scroll to position [104, 0]
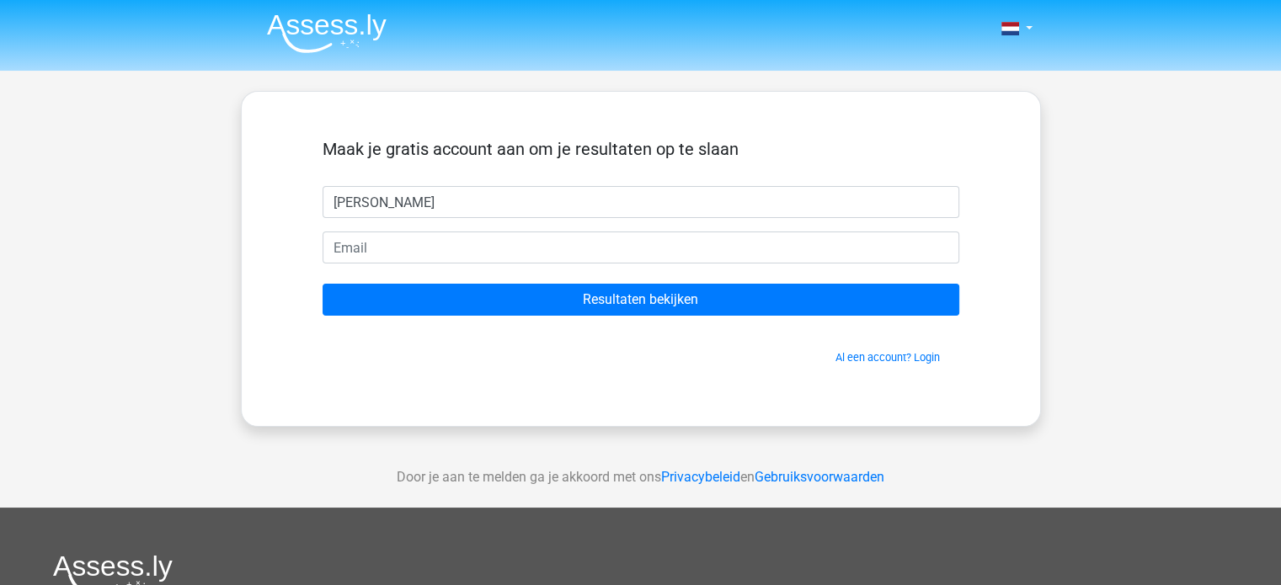
type input "[PERSON_NAME]"
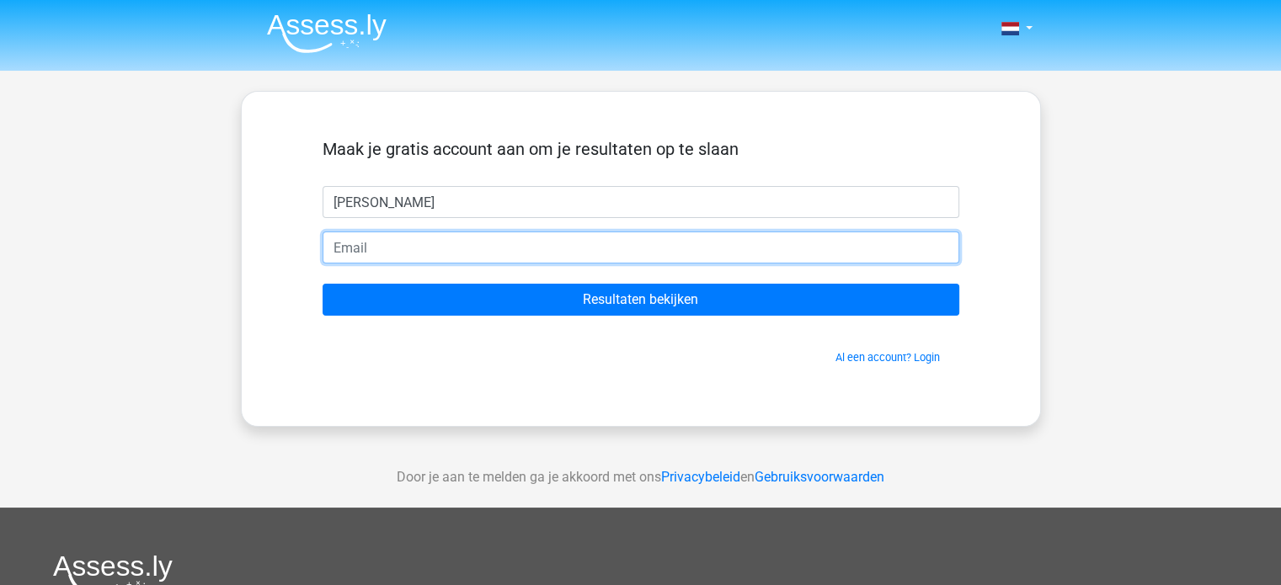
click at [702, 246] on input "email" at bounding box center [640, 248] width 637 height 32
type input "[EMAIL_ADDRESS][DOMAIN_NAME]"
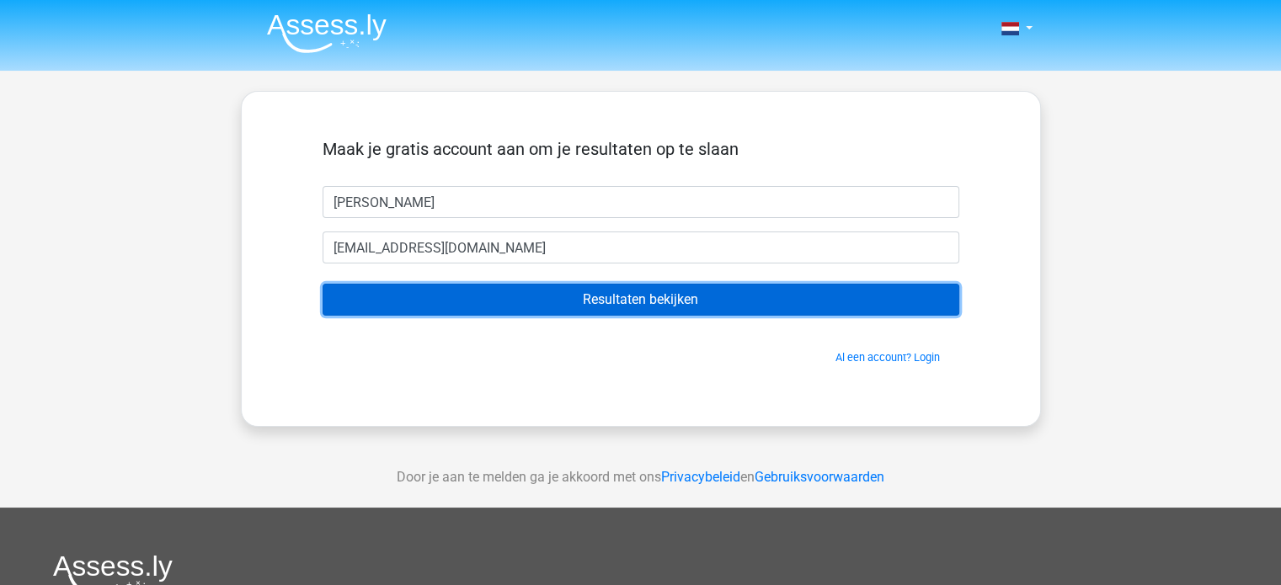
click at [596, 296] on input "Resultaten bekijken" at bounding box center [640, 300] width 637 height 32
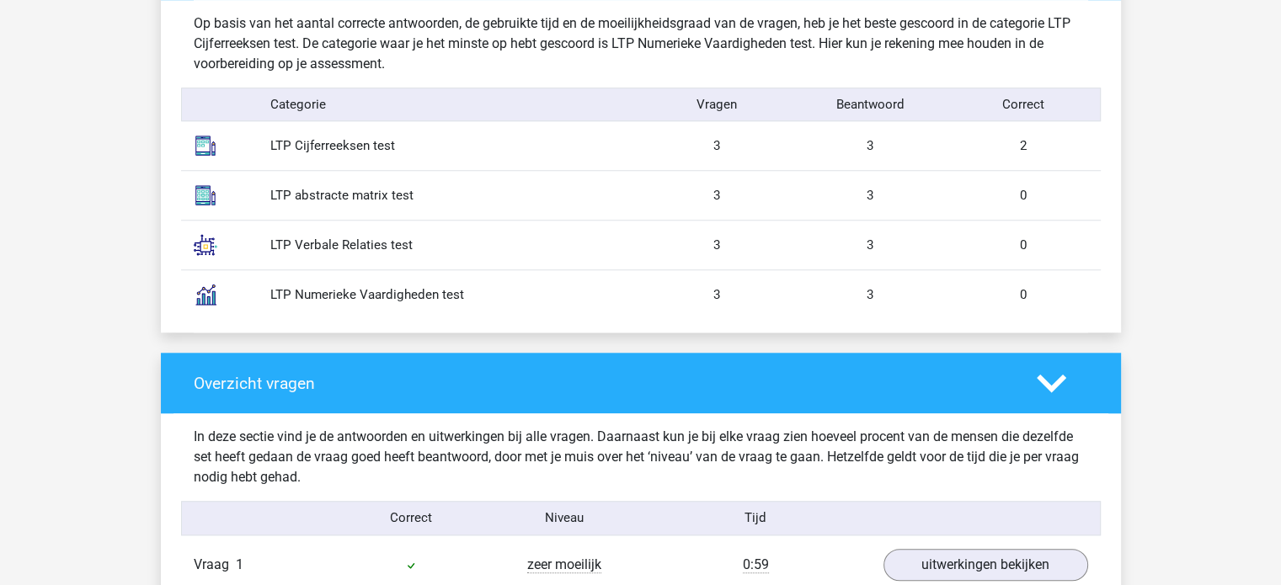
scroll to position [1383, 0]
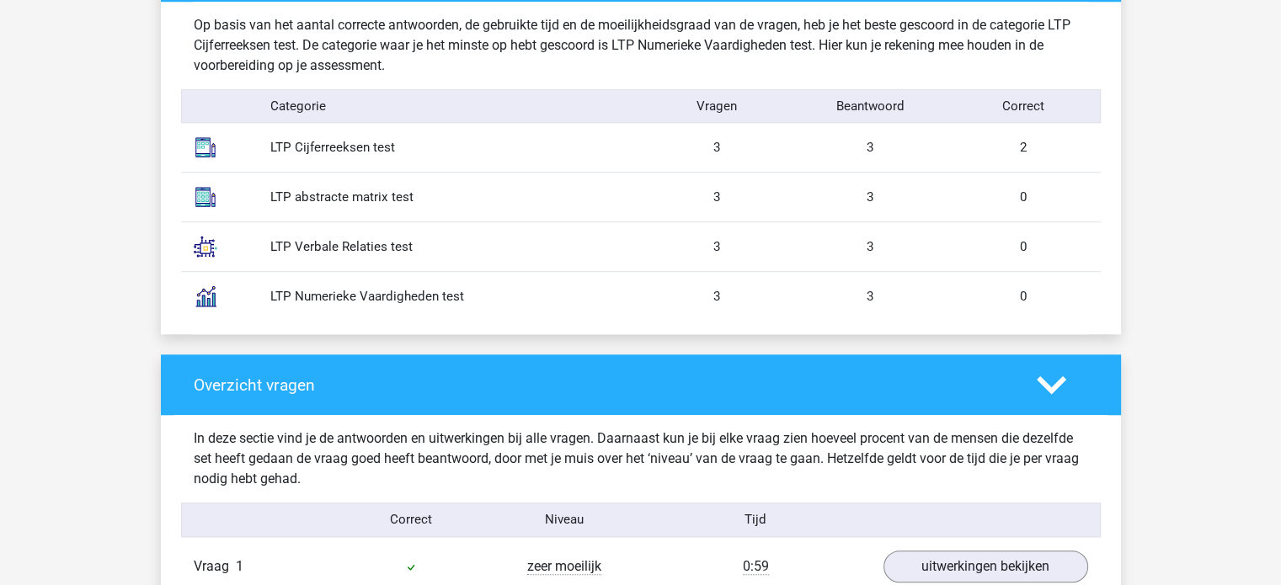
click at [630, 153] on div "LTP Cijferreeksen test" at bounding box center [449, 147] width 383 height 19
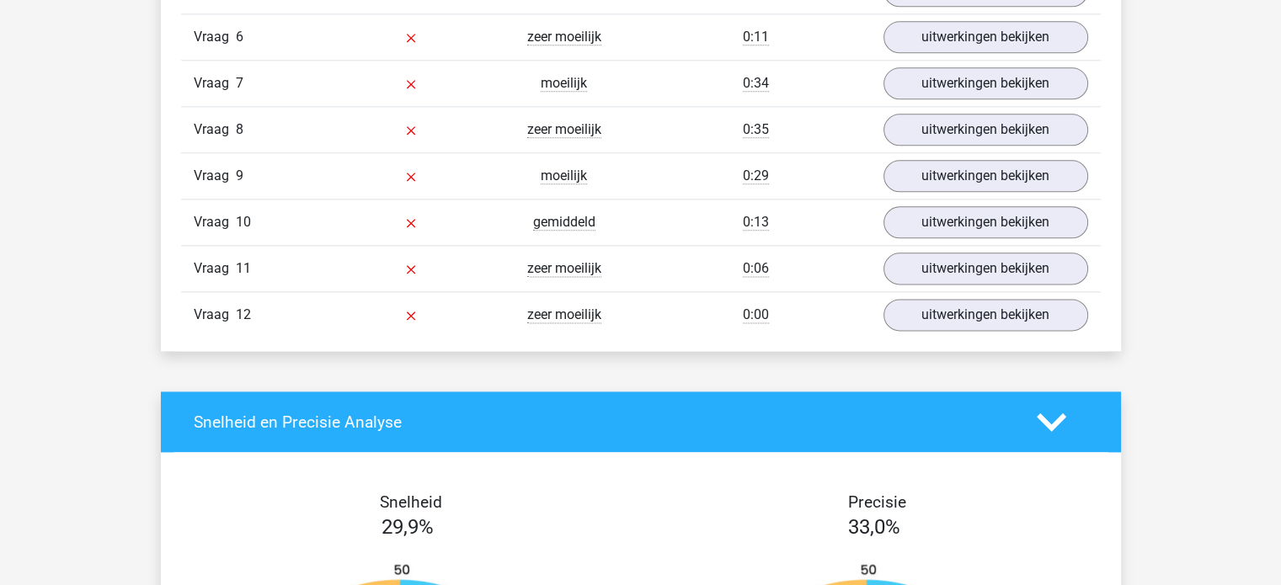
scroll to position [2142, 0]
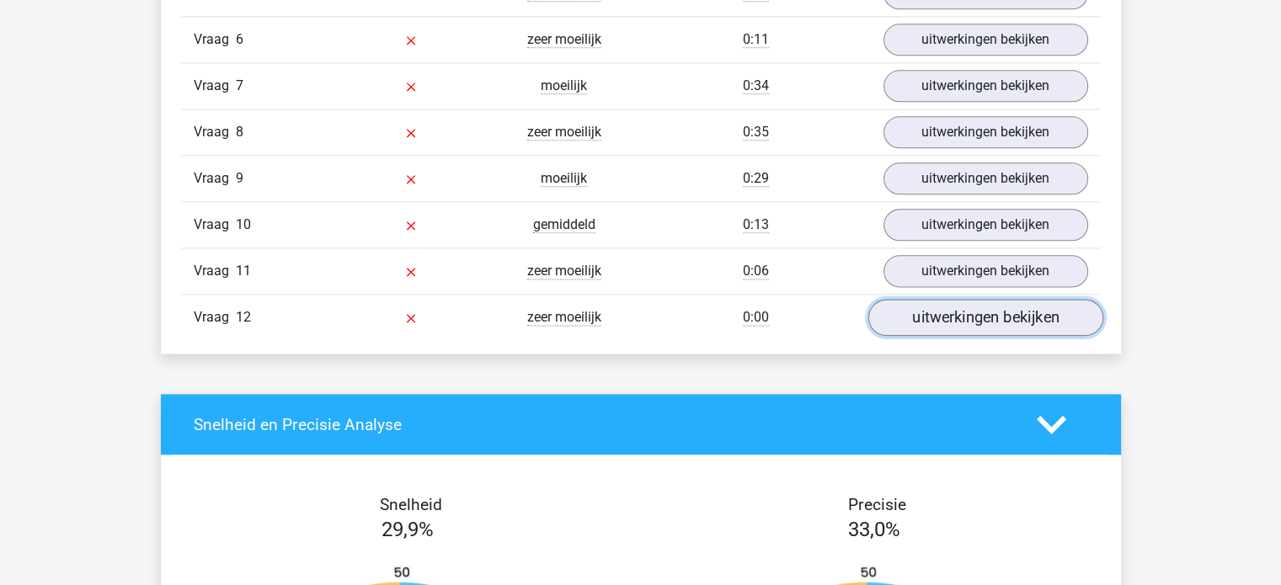
click at [972, 312] on link "uitwerkingen bekijken" at bounding box center [984, 317] width 235 height 37
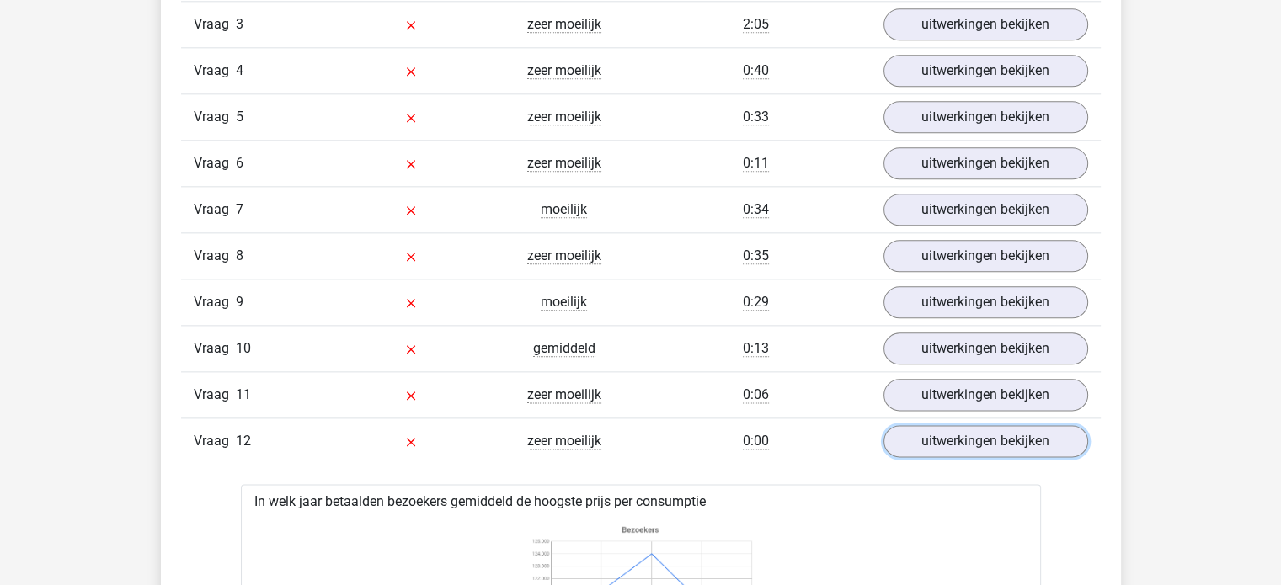
scroll to position [1943, 0]
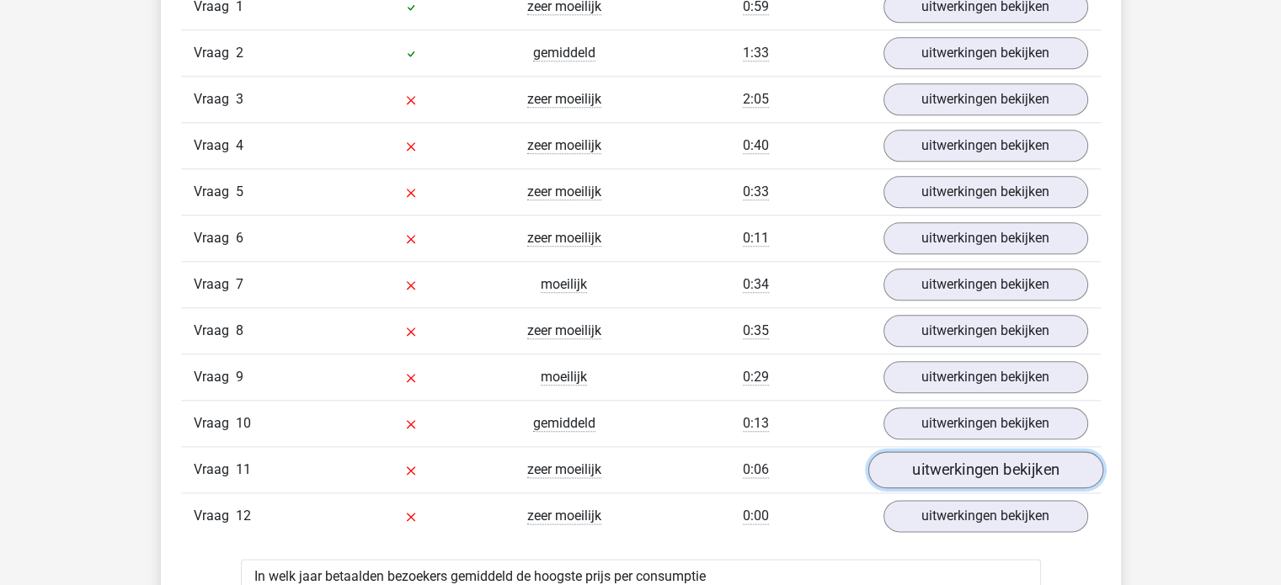
click at [930, 466] on link "uitwerkingen bekijken" at bounding box center [984, 469] width 235 height 37
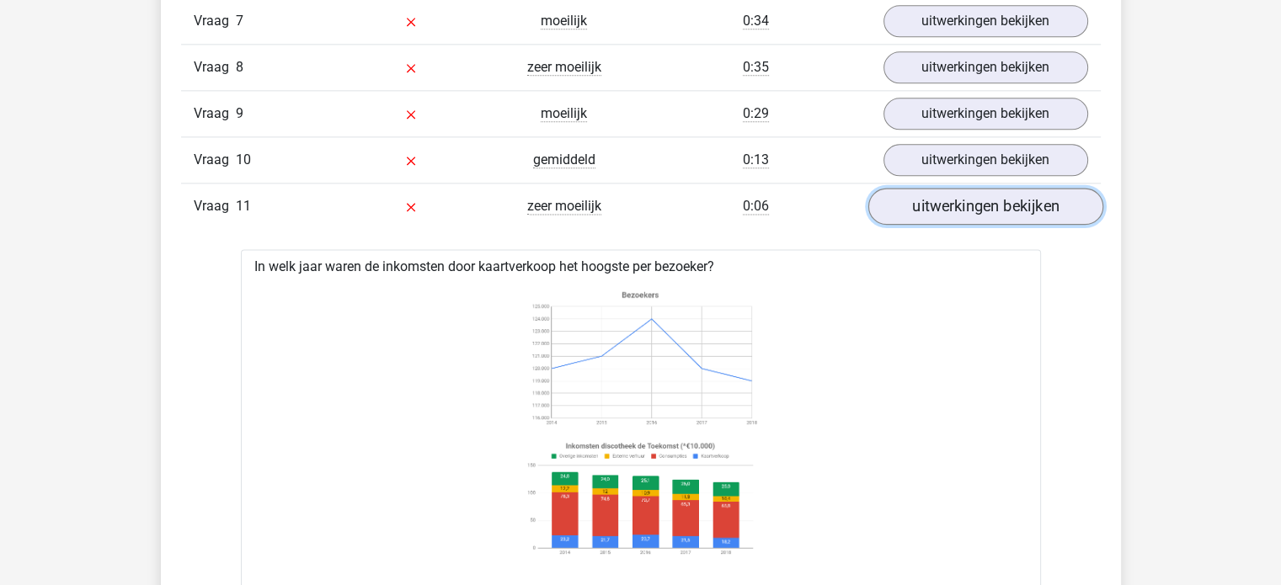
scroll to position [2125, 0]
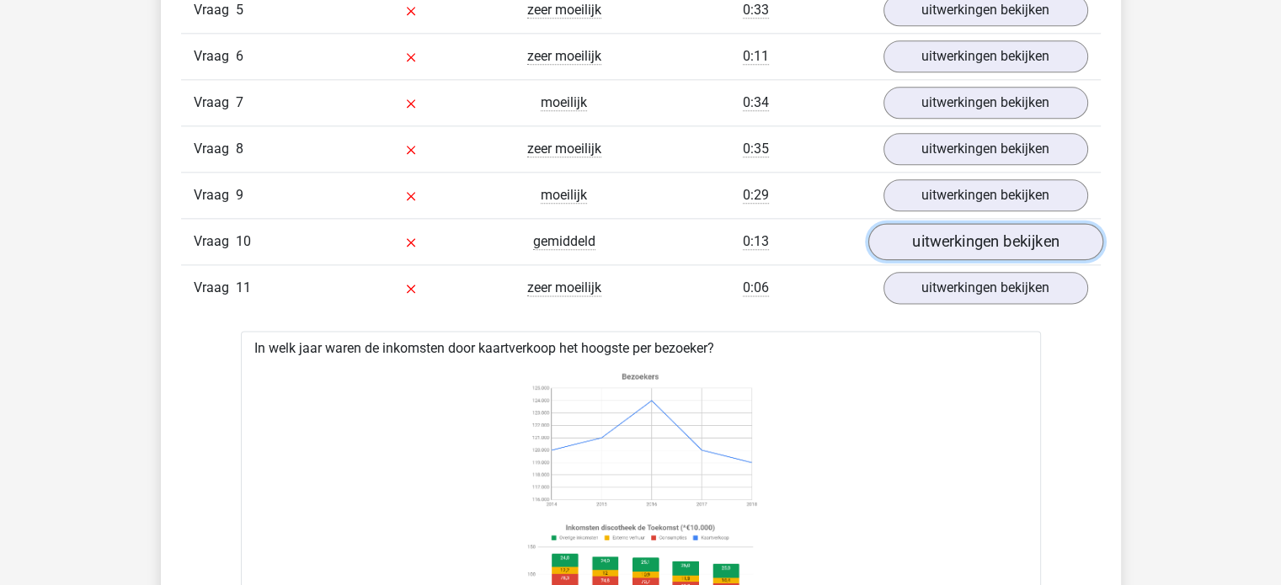
click at [950, 238] on link "uitwerkingen bekijken" at bounding box center [984, 241] width 235 height 37
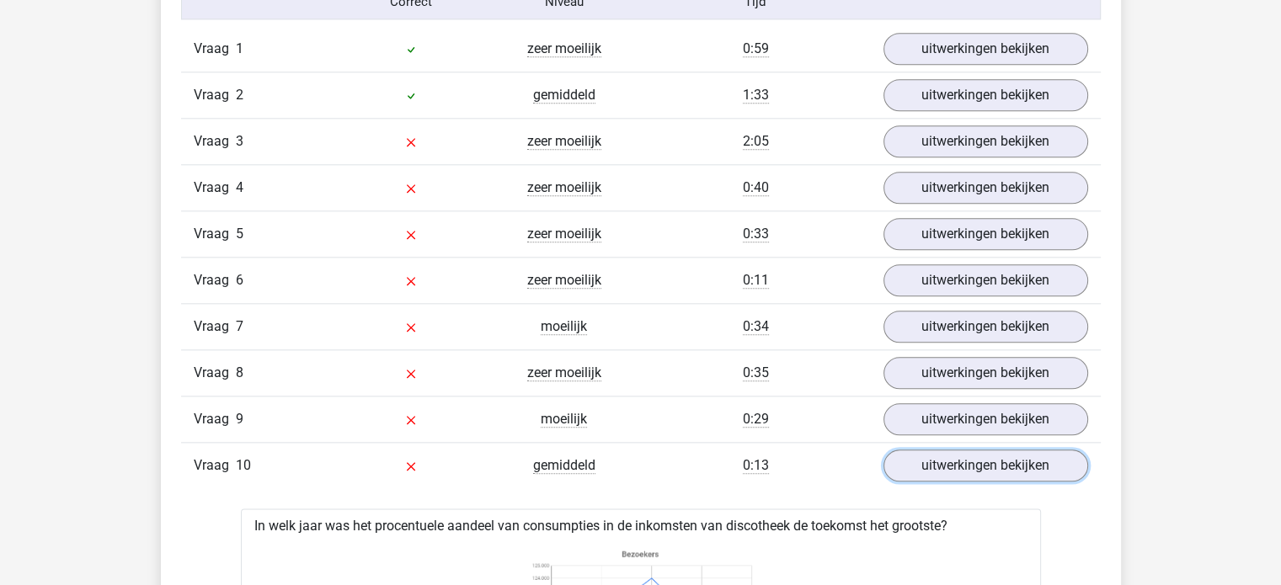
scroll to position [1899, 0]
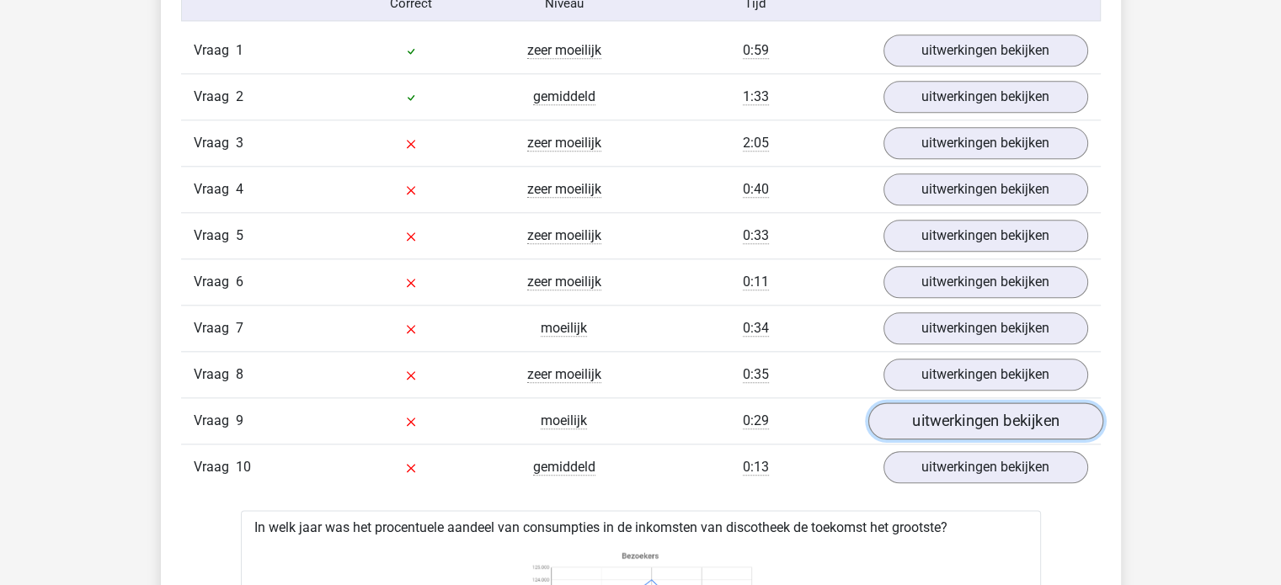
click at [1038, 417] on link "uitwerkingen bekijken" at bounding box center [984, 420] width 235 height 37
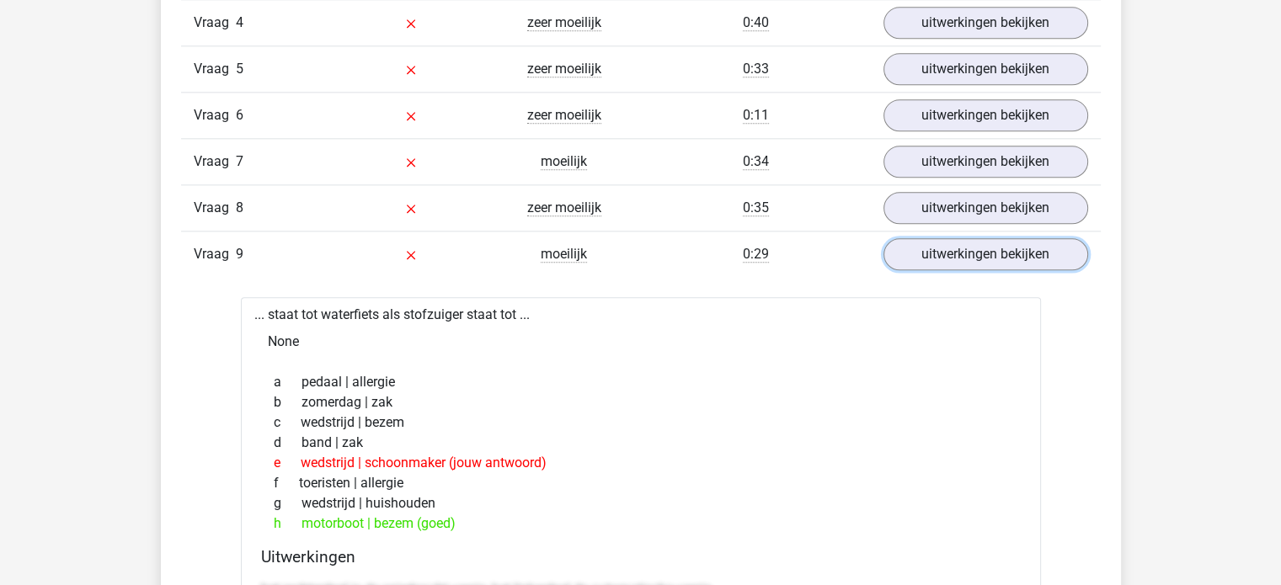
scroll to position [2065, 0]
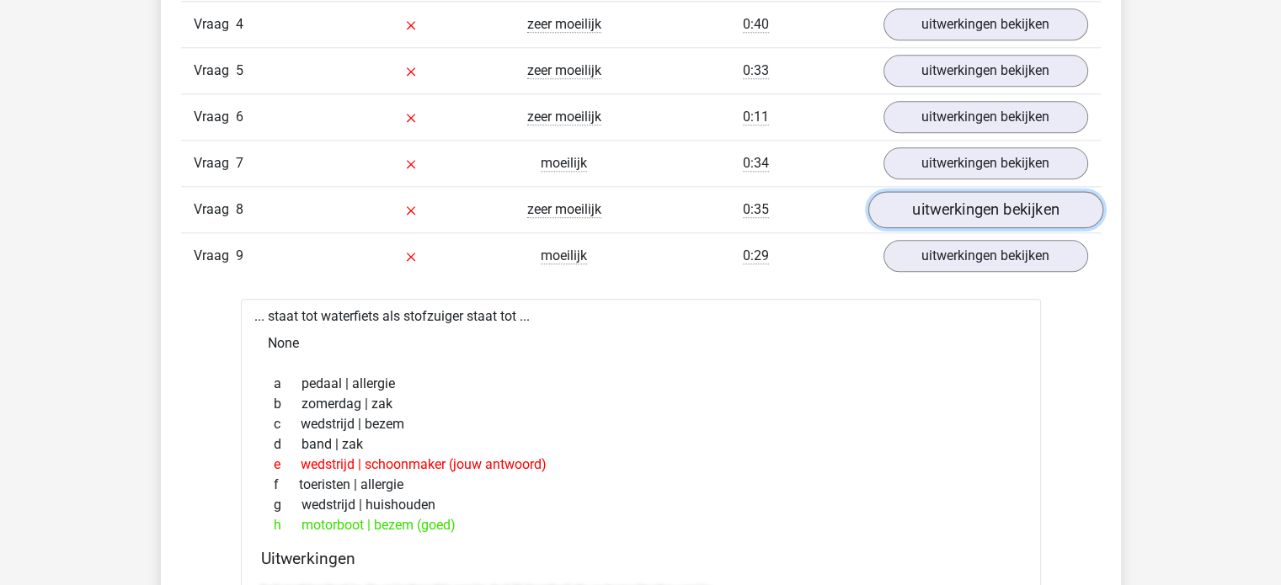
click at [1033, 191] on link "uitwerkingen bekijken" at bounding box center [984, 209] width 235 height 37
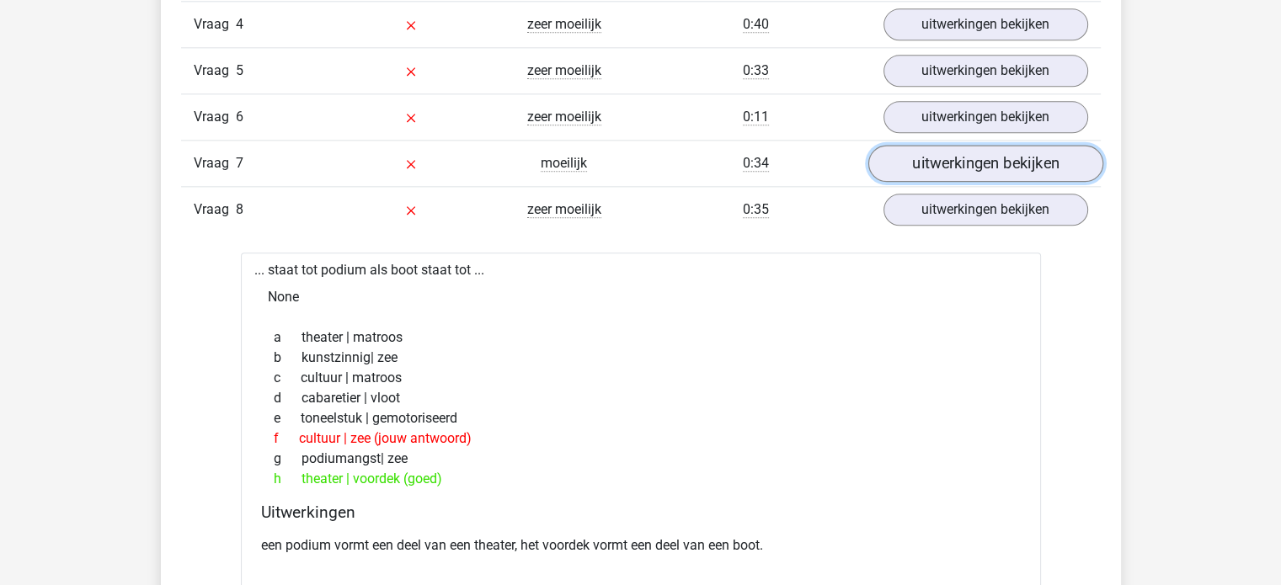
click at [994, 168] on link "uitwerkingen bekijken" at bounding box center [984, 163] width 235 height 37
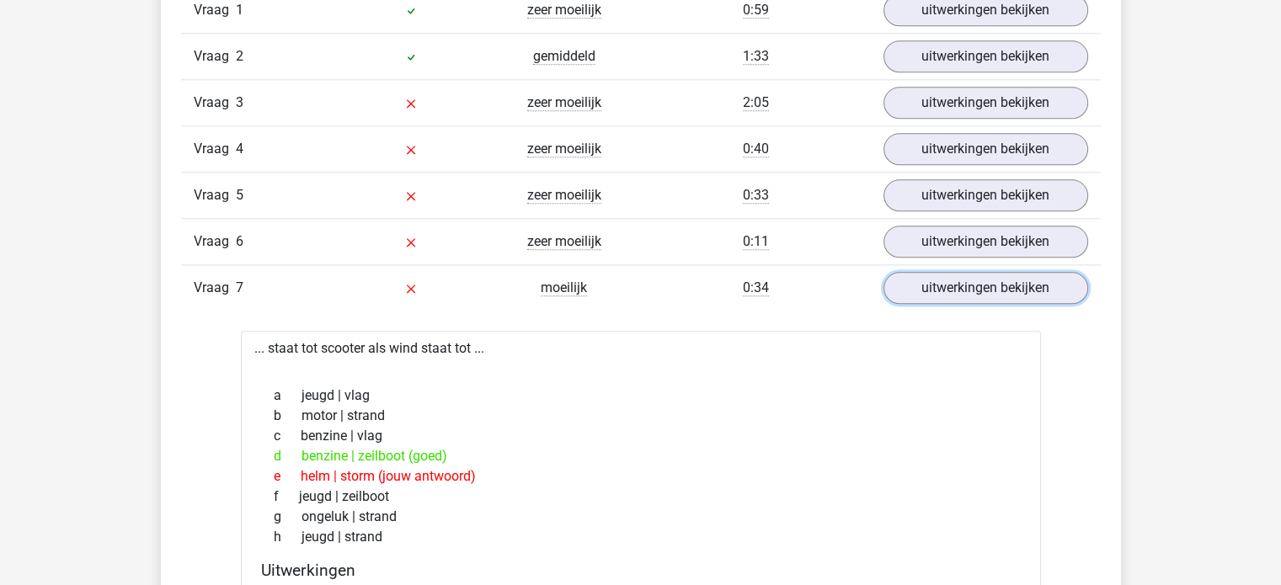
scroll to position [1937, 0]
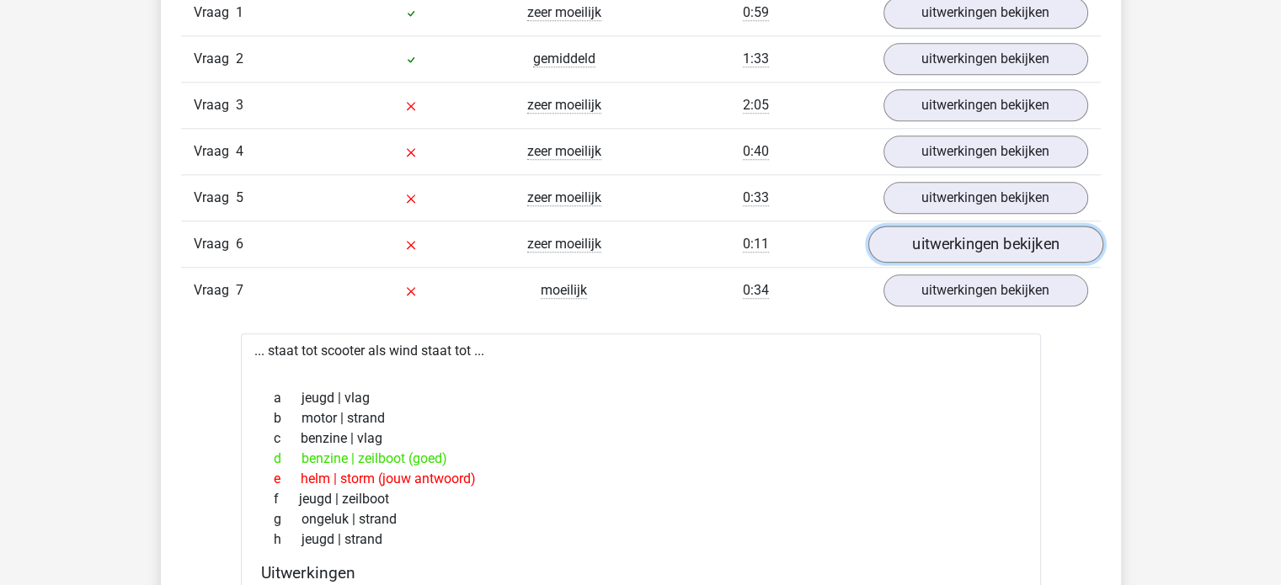
click at [988, 244] on link "uitwerkingen bekijken" at bounding box center [984, 244] width 235 height 37
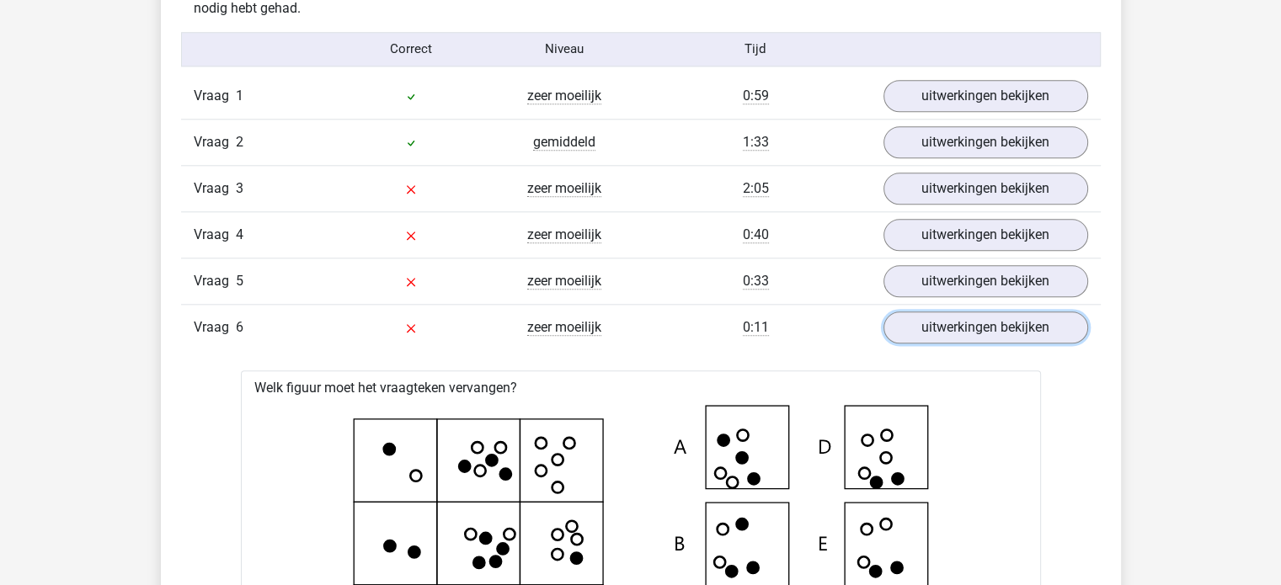
scroll to position [1853, 0]
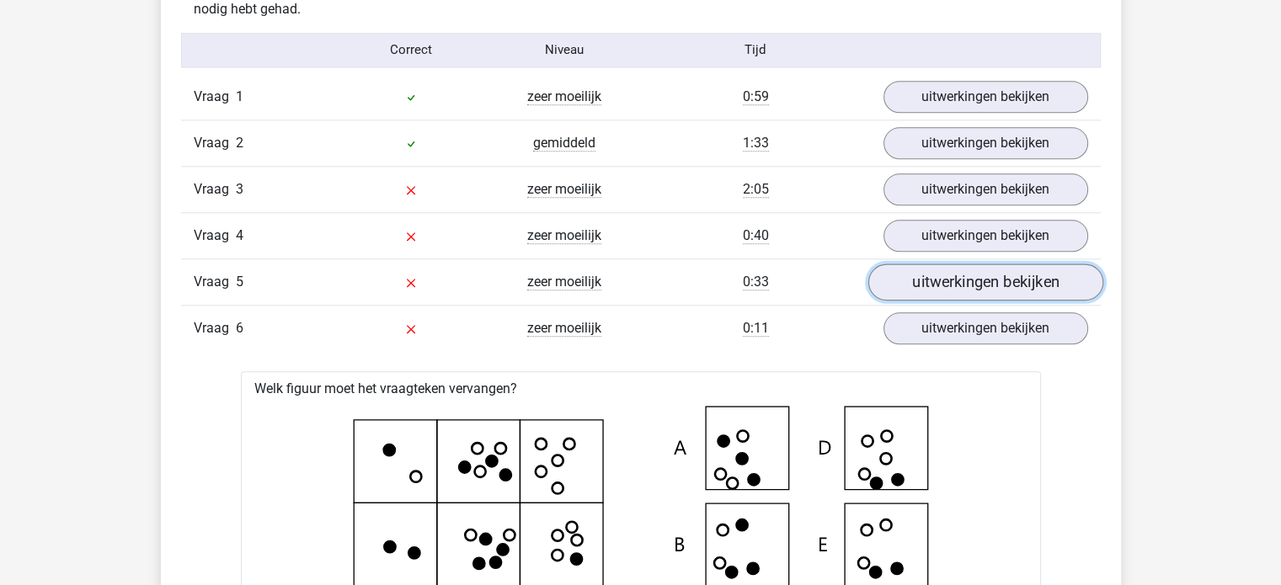
click at [1020, 269] on link "uitwerkingen bekijken" at bounding box center [984, 282] width 235 height 37
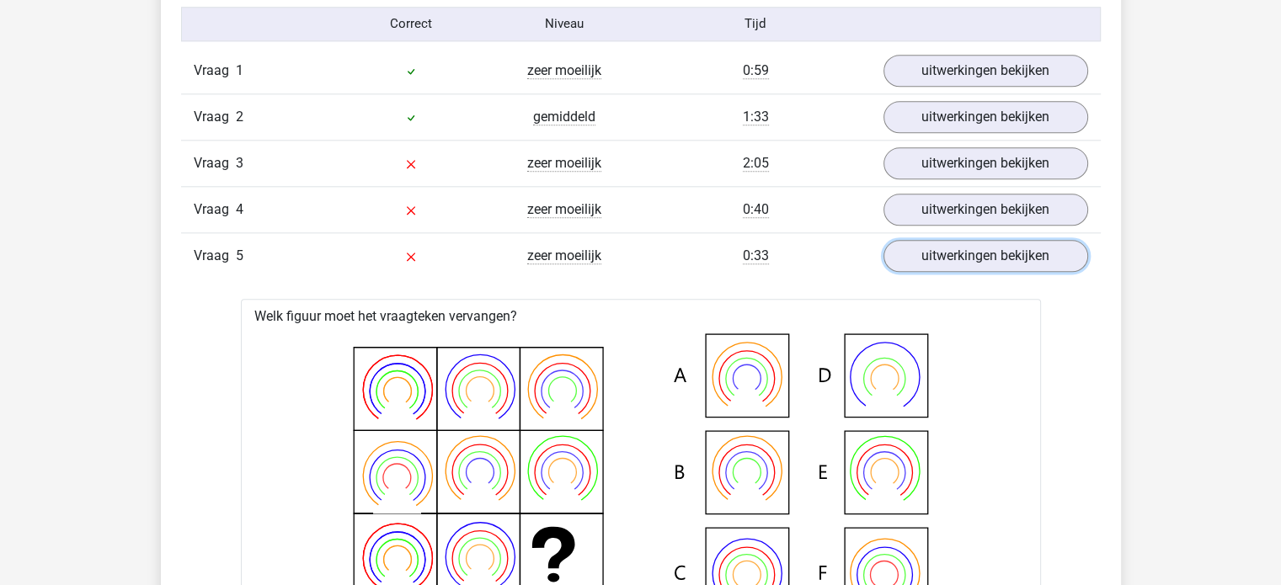
scroll to position [1854, 0]
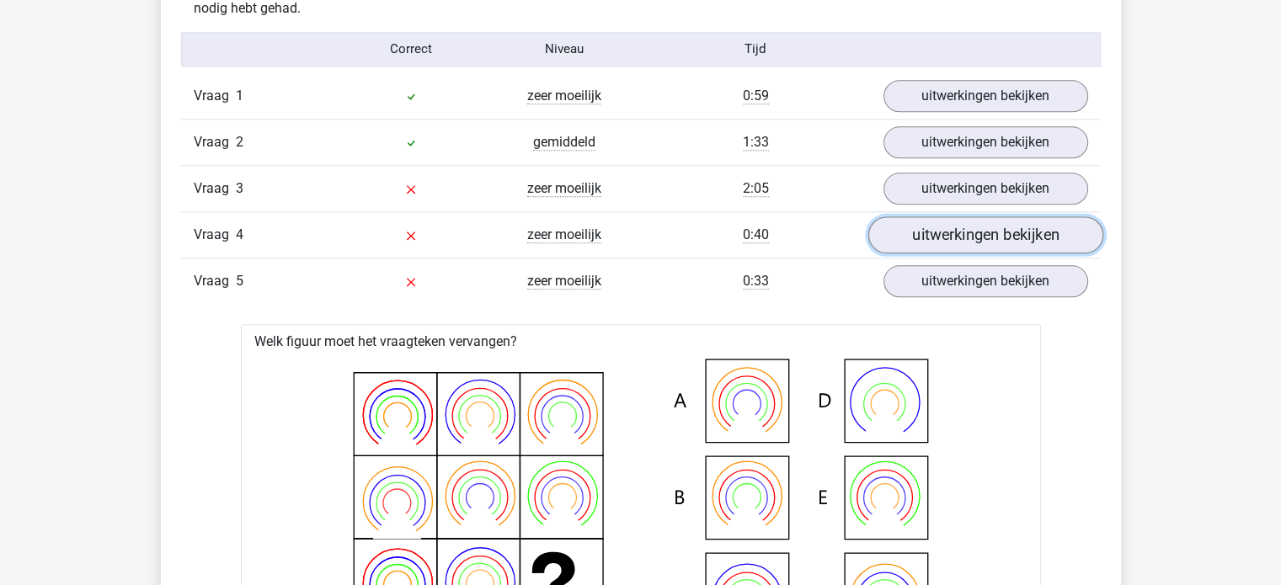
click at [1044, 238] on link "uitwerkingen bekijken" at bounding box center [984, 234] width 235 height 37
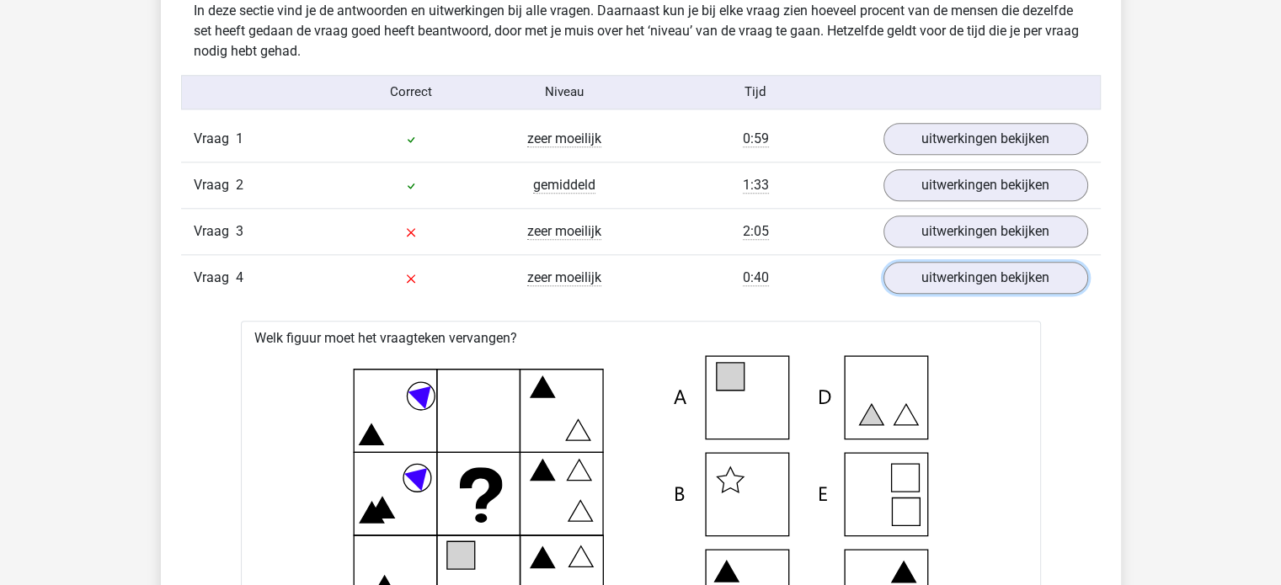
scroll to position [1745, 0]
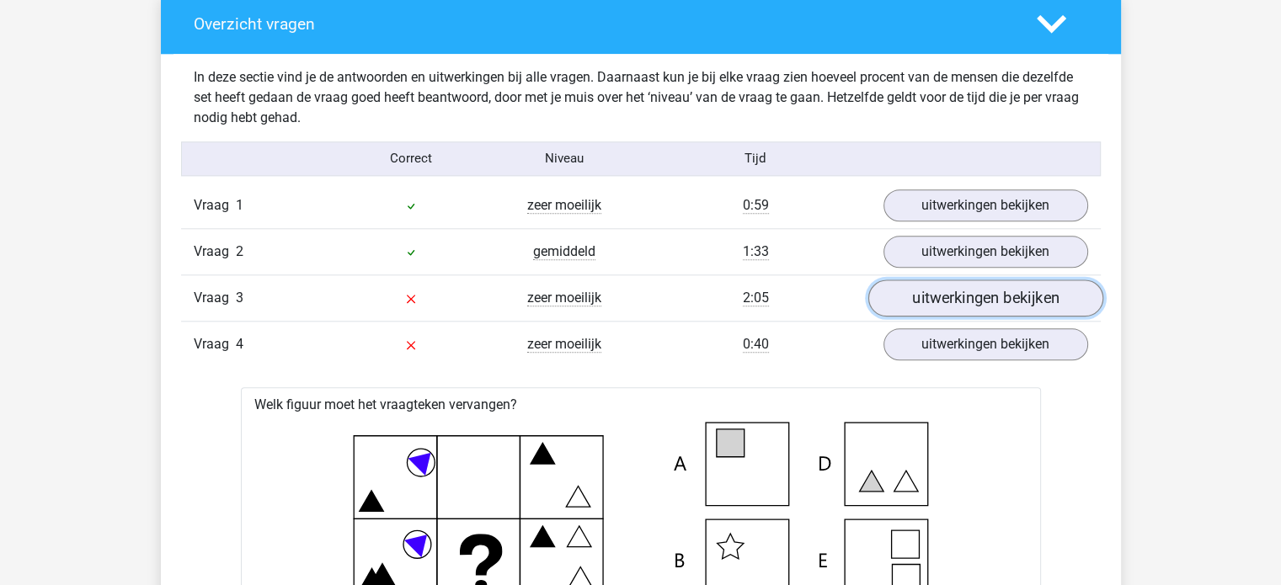
click at [999, 299] on link "uitwerkingen bekijken" at bounding box center [984, 298] width 235 height 37
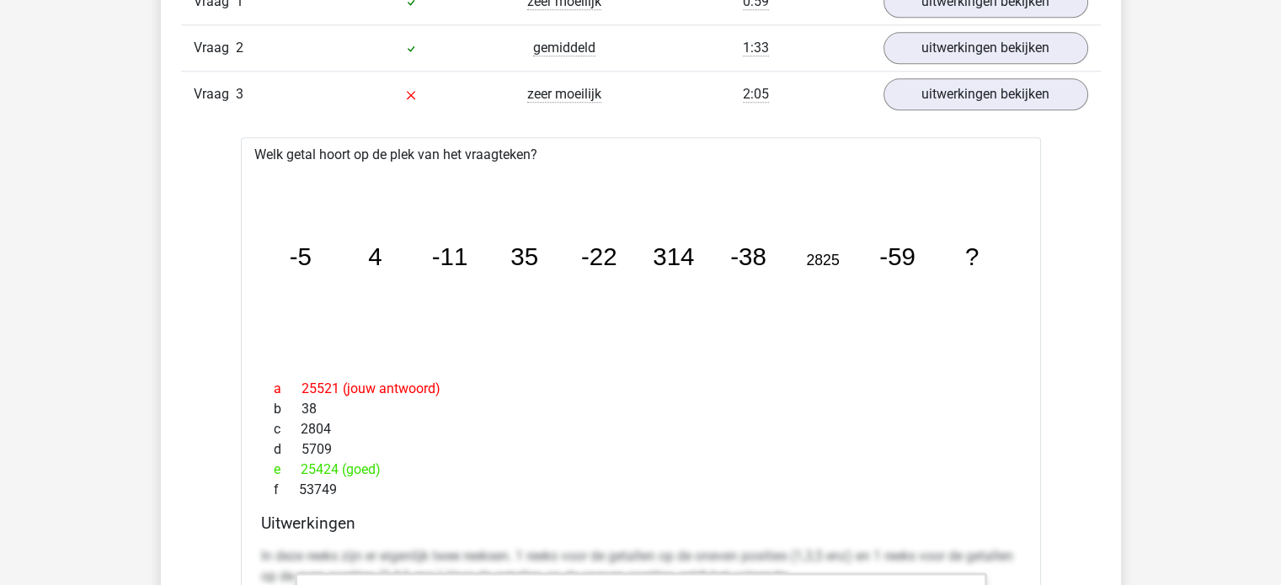
scroll to position [1815, 0]
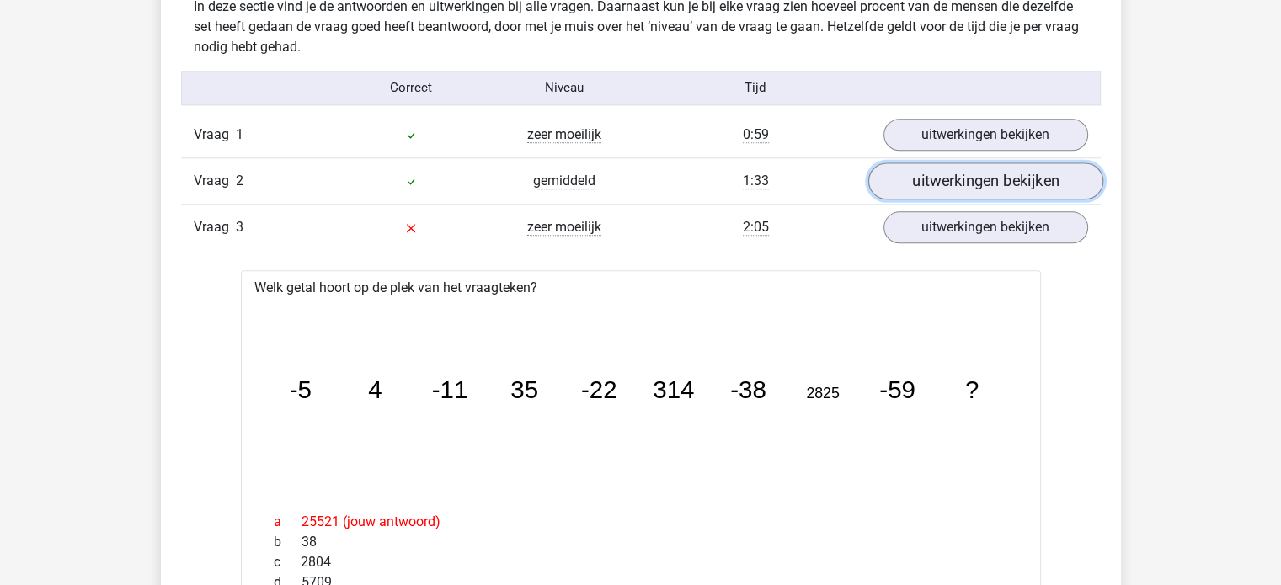
click at [1019, 194] on link "uitwerkingen bekijken" at bounding box center [984, 181] width 235 height 37
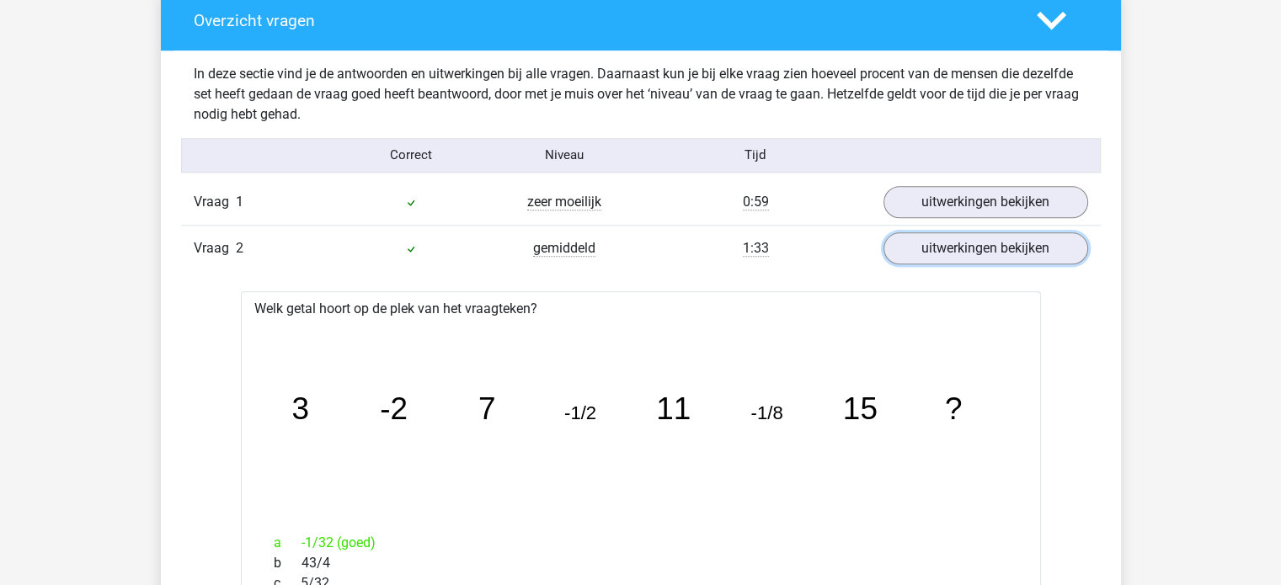
scroll to position [1748, 0]
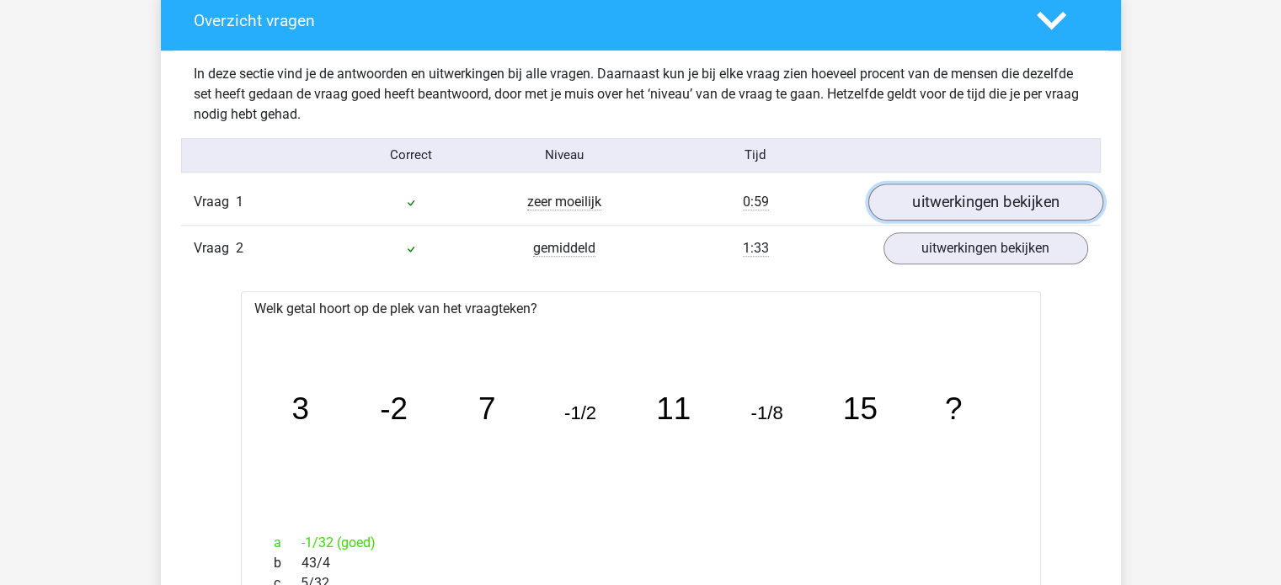
click at [1020, 205] on link "uitwerkingen bekijken" at bounding box center [984, 202] width 235 height 37
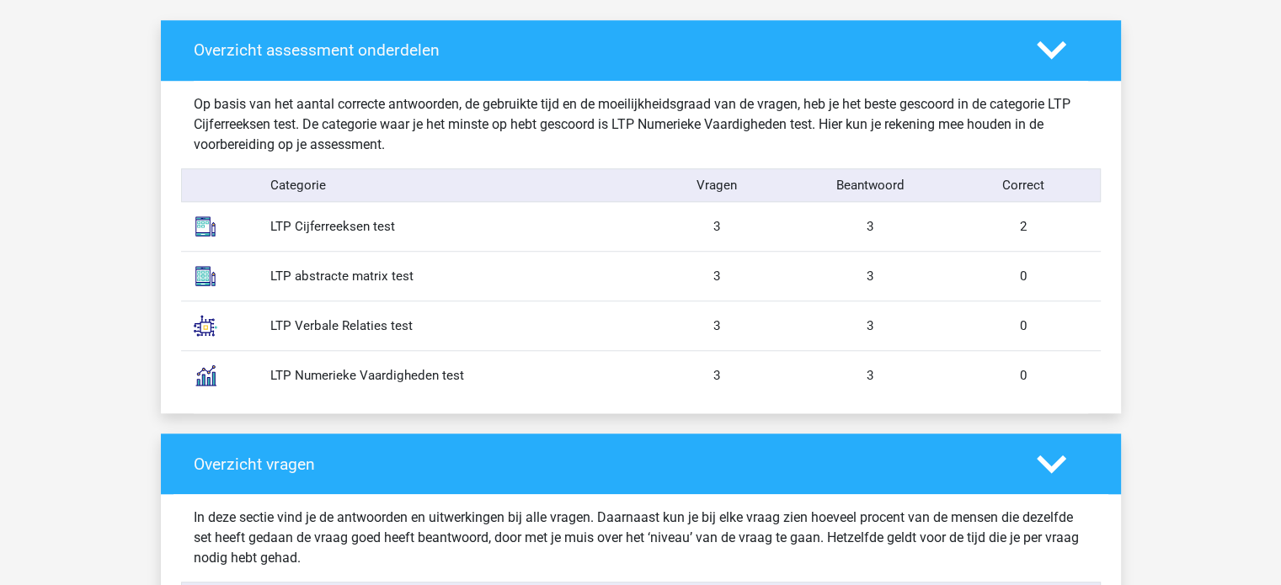
scroll to position [1297, 0]
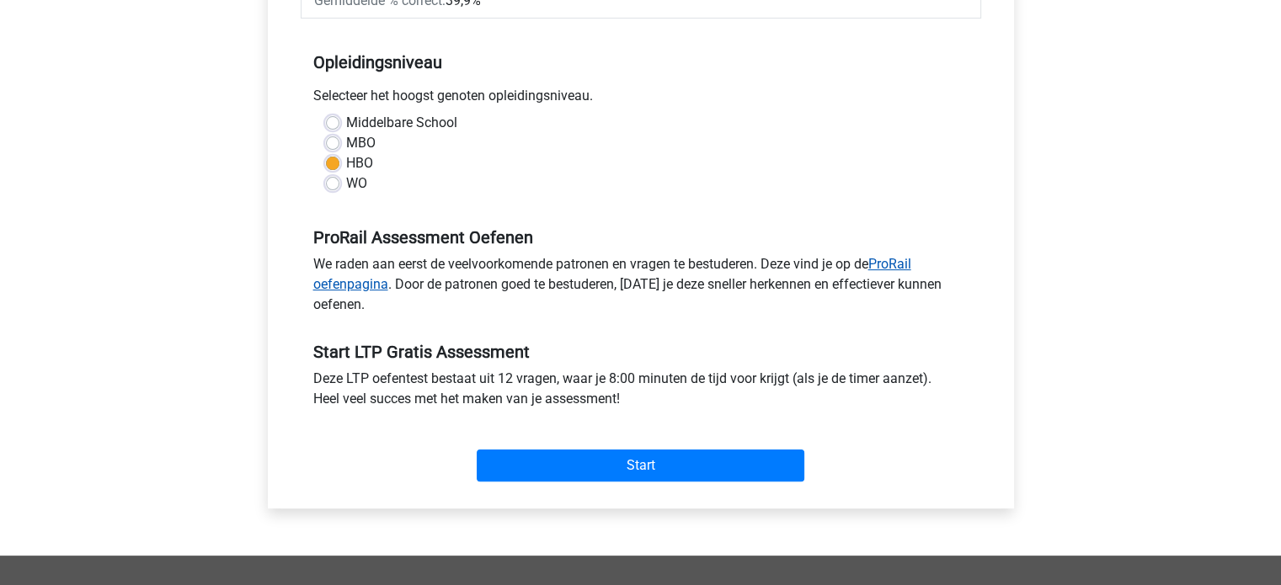
scroll to position [310, 0]
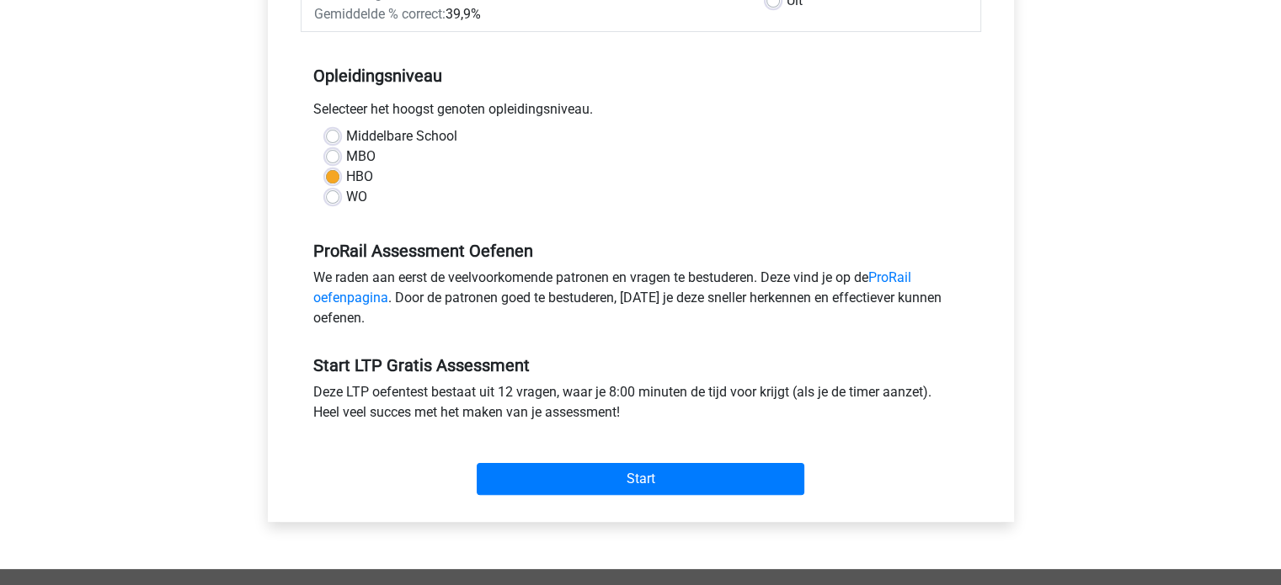
click at [346, 157] on label "MBO" at bounding box center [360, 157] width 29 height 20
click at [333, 157] on input "MBO" at bounding box center [332, 155] width 13 height 17
radio input "true"
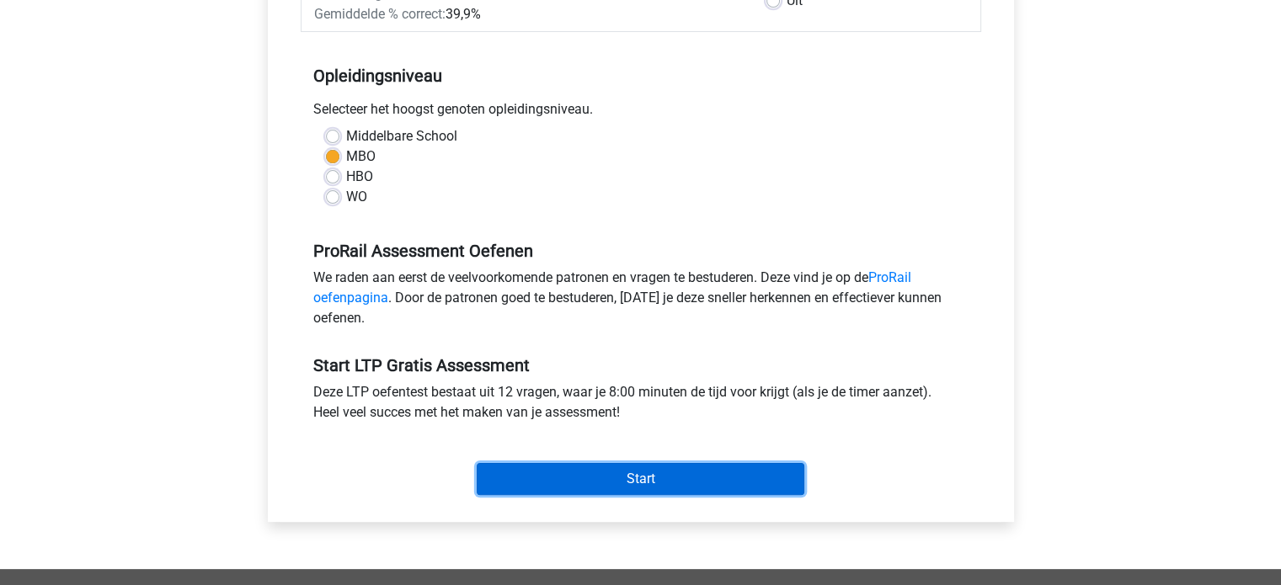
click at [670, 475] on input "Start" at bounding box center [641, 479] width 328 height 32
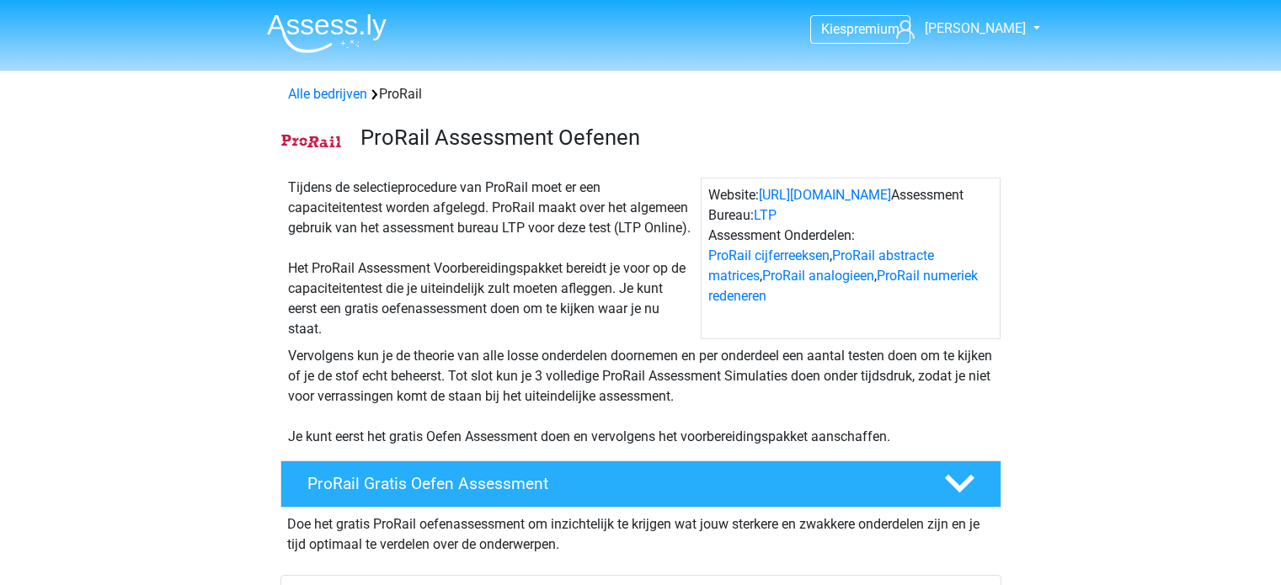
scroll to position [459, 0]
